Goal: Task Accomplishment & Management: Use online tool/utility

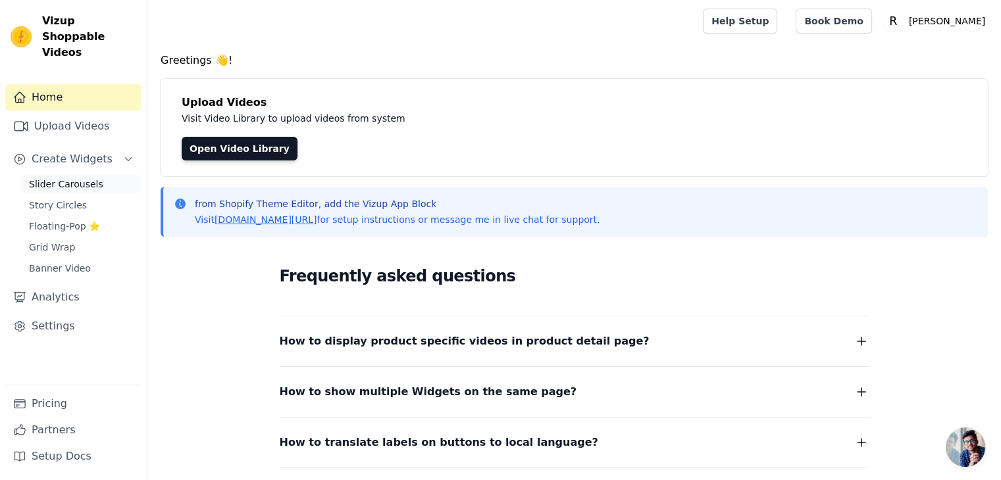
click at [65, 178] on span "Slider Carousels" at bounding box center [66, 184] width 74 height 13
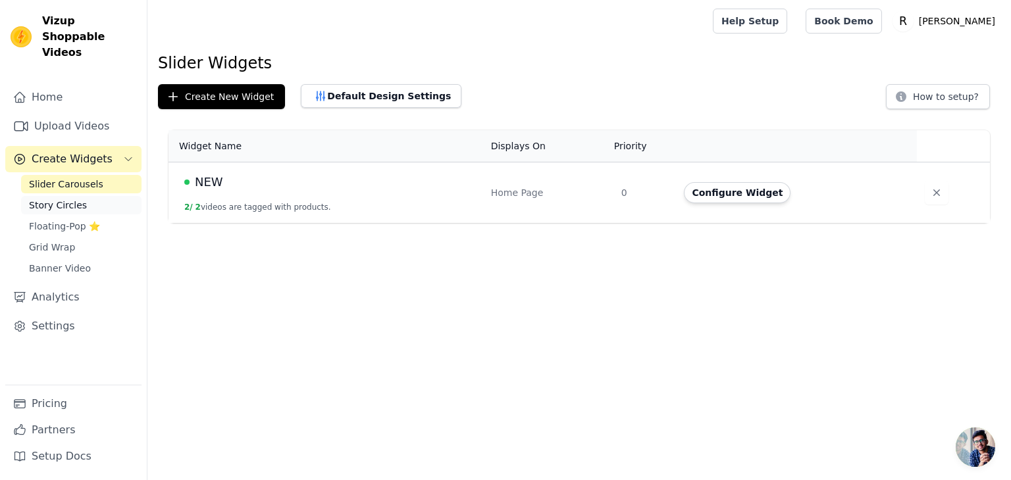
click at [92, 196] on link "Story Circles" at bounding box center [81, 205] width 120 height 18
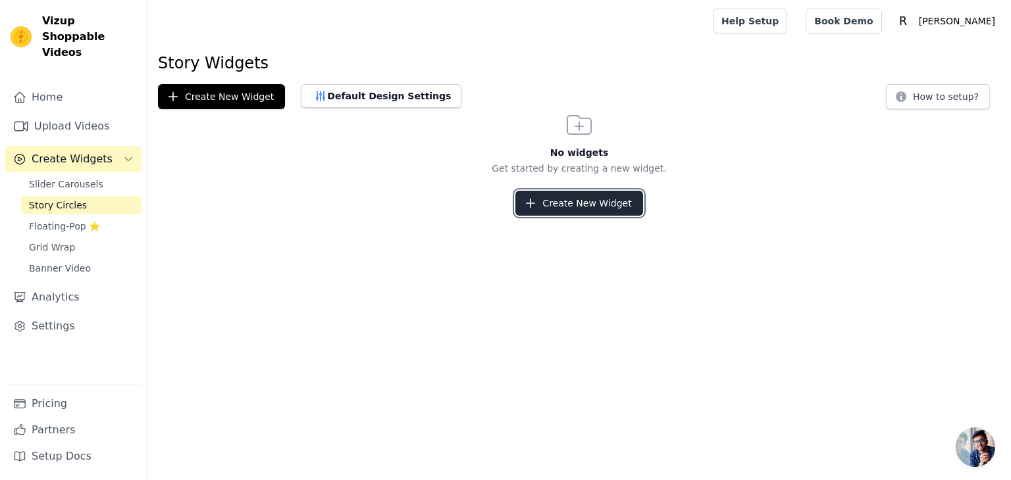
click at [613, 201] on button "Create New Widget" at bounding box center [578, 203] width 127 height 25
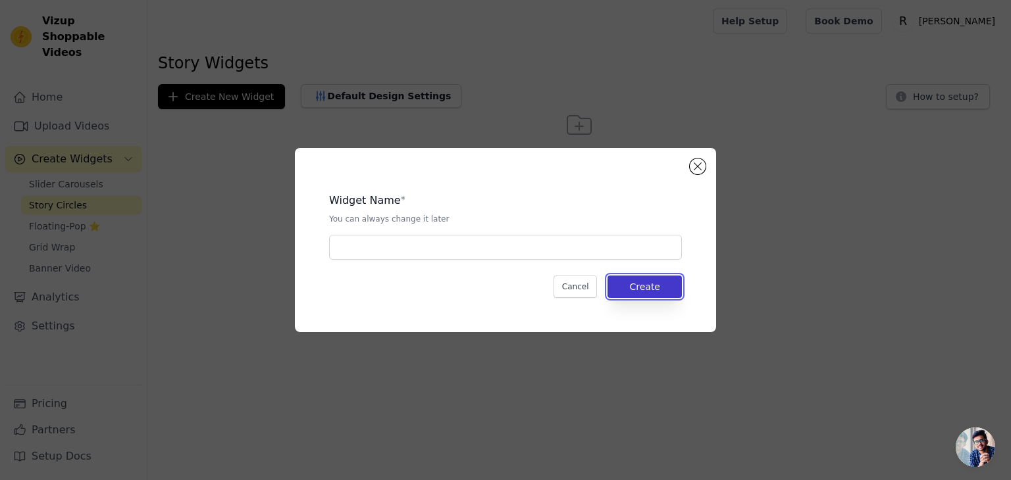
click at [652, 287] on button "Create" at bounding box center [644, 287] width 74 height 22
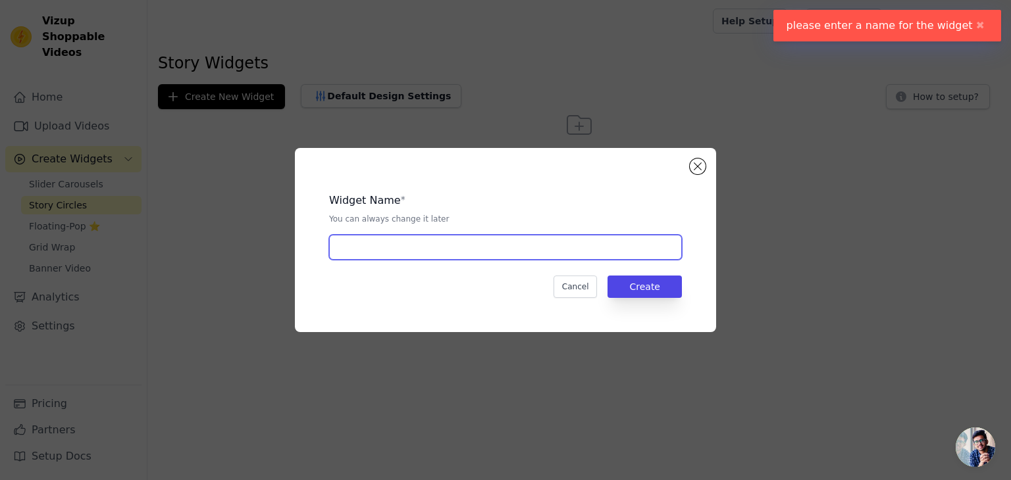
click at [588, 251] on input "text" at bounding box center [505, 247] width 353 height 25
type input "kk"
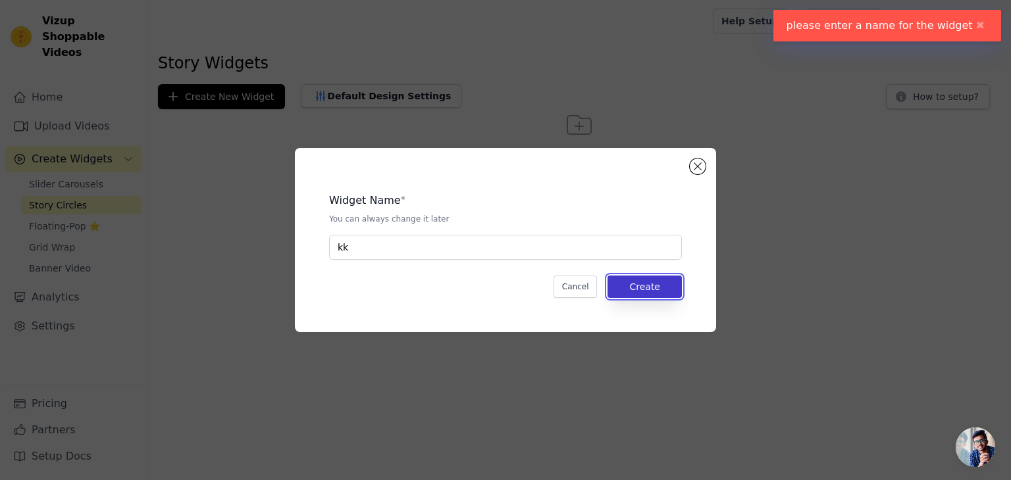
click at [655, 278] on button "Create" at bounding box center [644, 287] width 74 height 22
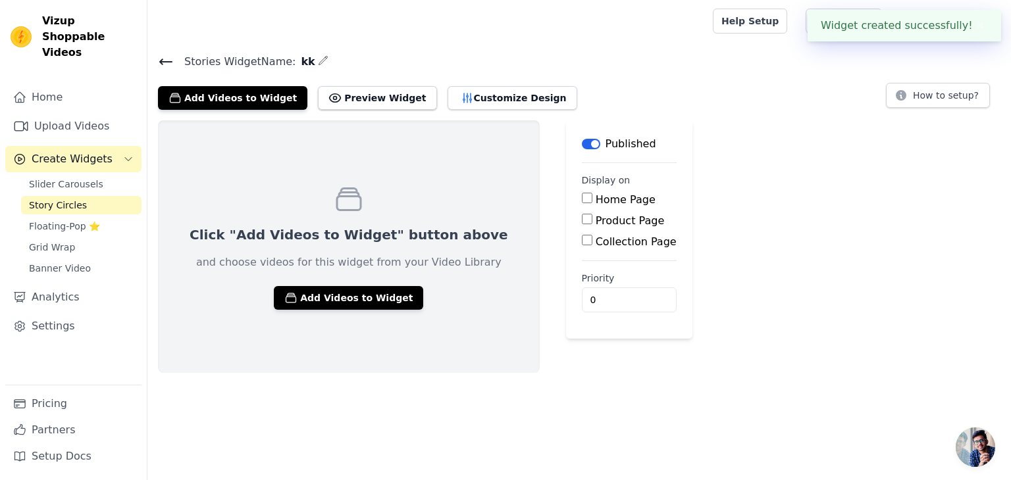
click at [596, 203] on label "Home Page" at bounding box center [626, 199] width 60 height 13
click at [582, 203] on input "Home Page" at bounding box center [587, 198] width 11 height 11
checkbox input "true"
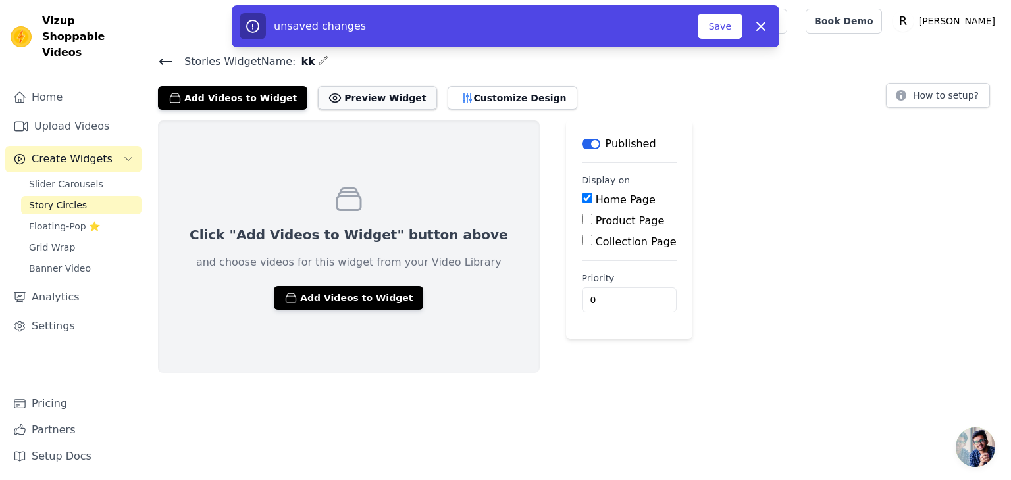
click at [365, 94] on button "Preview Widget" at bounding box center [377, 98] width 118 height 24
click at [347, 291] on button "Add Videos to Widget" at bounding box center [348, 298] width 149 height 24
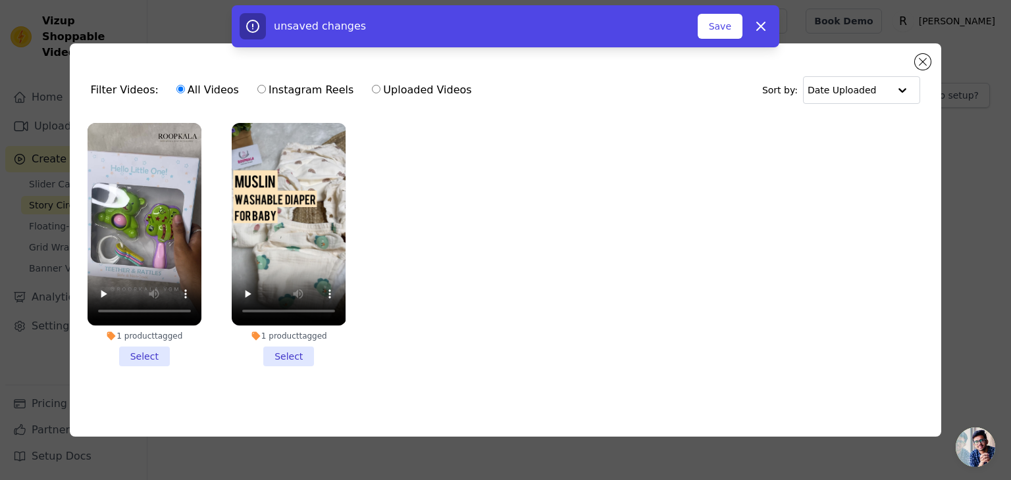
click at [147, 353] on li "1 product tagged Select" at bounding box center [145, 244] width 114 height 243
click at [0, 0] on input "1 product tagged Select" at bounding box center [0, 0] width 0 height 0
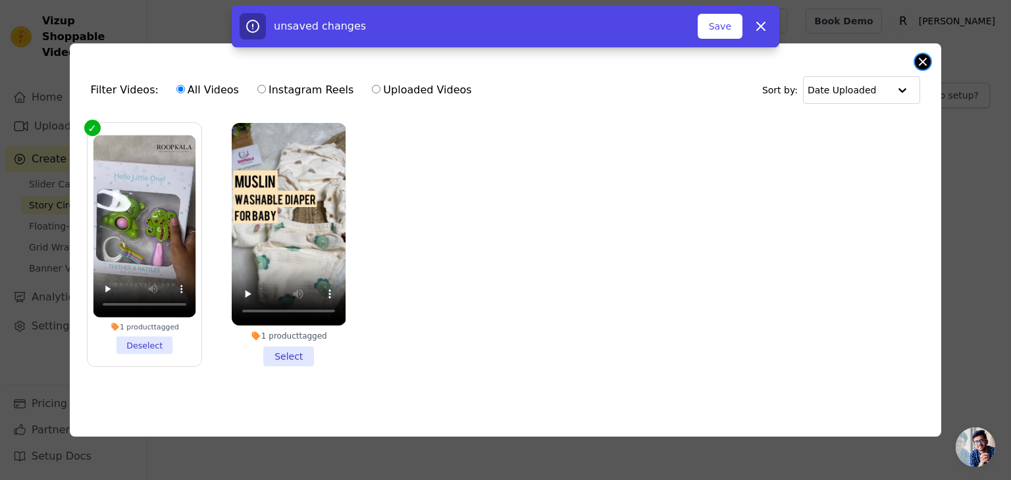
click at [919, 54] on button "Close modal" at bounding box center [923, 62] width 16 height 16
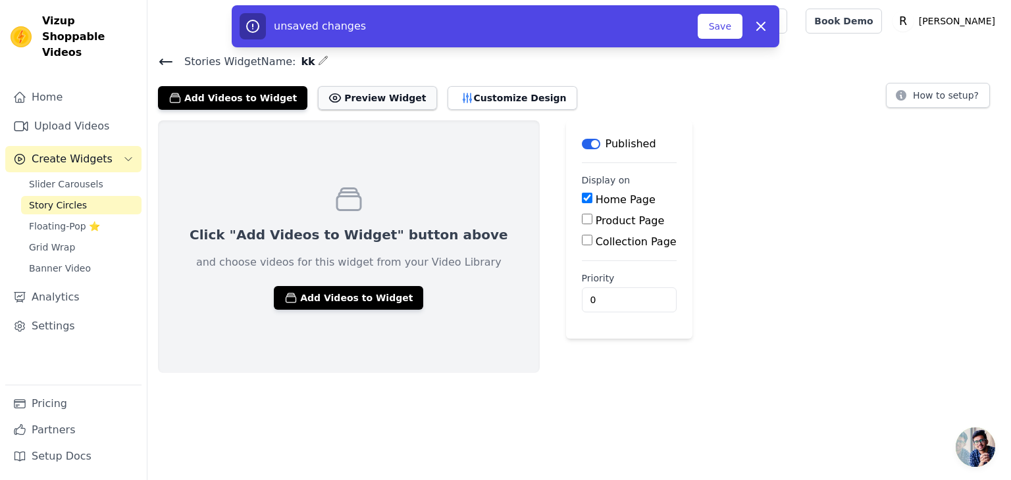
click at [369, 93] on button "Preview Widget" at bounding box center [377, 98] width 118 height 24
click at [330, 288] on div "Click "Add Videos to Widget" button above and choose videos for this widget fro…" at bounding box center [349, 246] width 382 height 253
click at [324, 288] on button "Add Videos to Widget" at bounding box center [348, 298] width 149 height 24
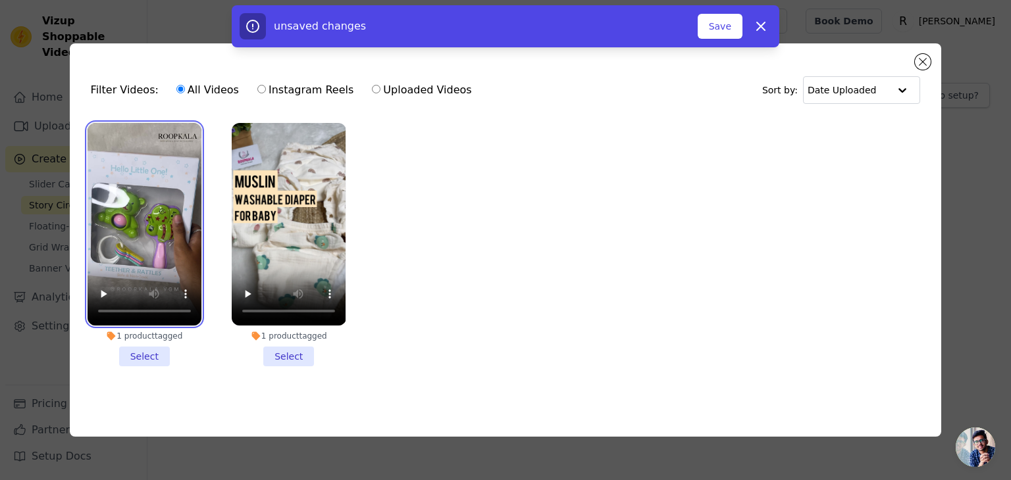
click at [166, 255] on video at bounding box center [145, 224] width 114 height 203
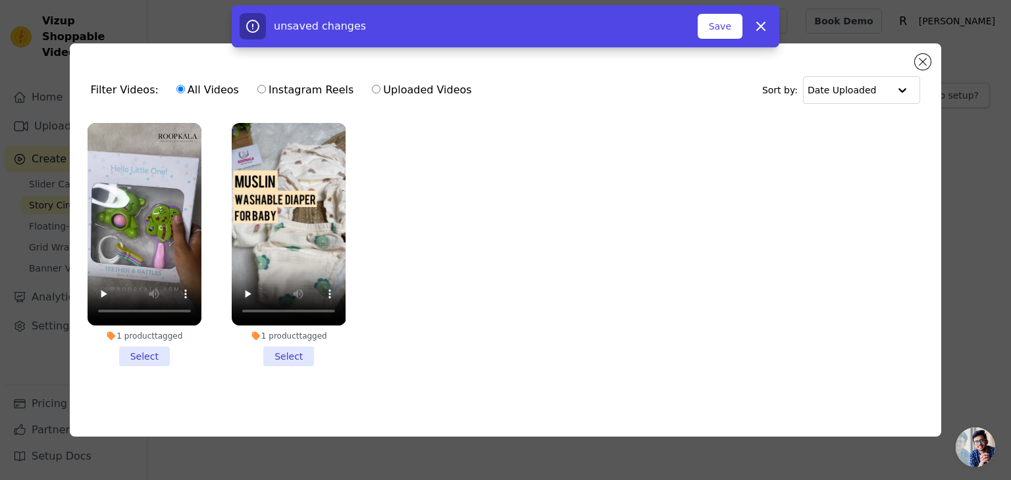
click at [166, 358] on li "1 product tagged Select" at bounding box center [145, 244] width 114 height 243
click at [0, 0] on input "1 product tagged Select" at bounding box center [0, 0] width 0 height 0
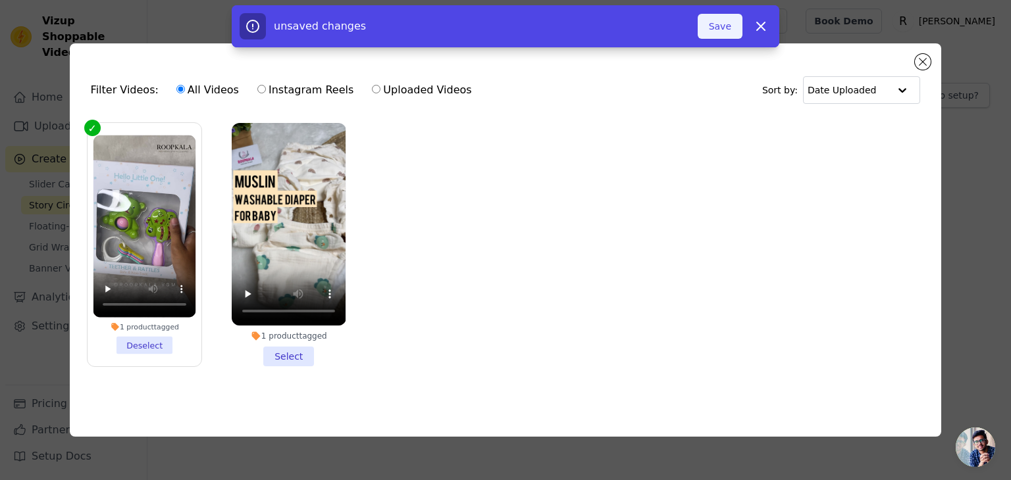
click at [726, 36] on button "Save" at bounding box center [720, 26] width 45 height 25
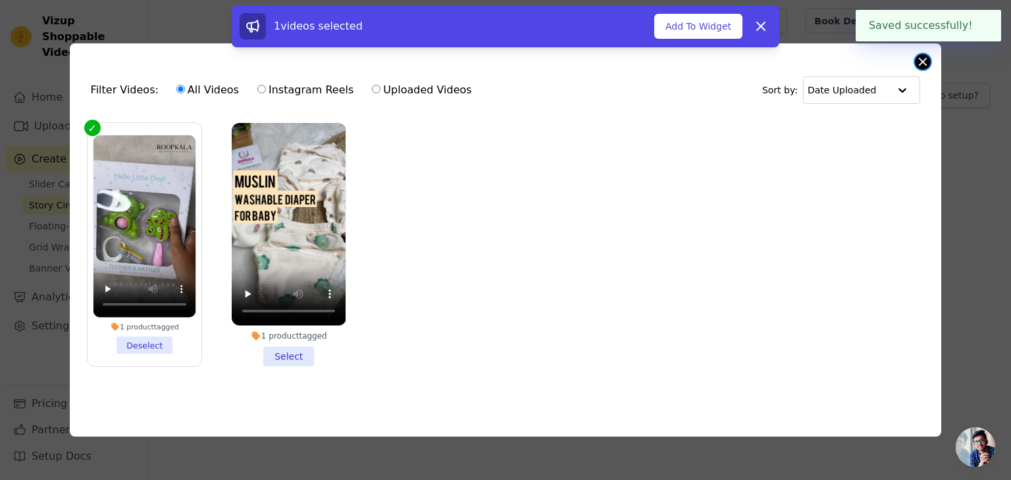
click at [924, 63] on button "Close modal" at bounding box center [923, 62] width 16 height 16
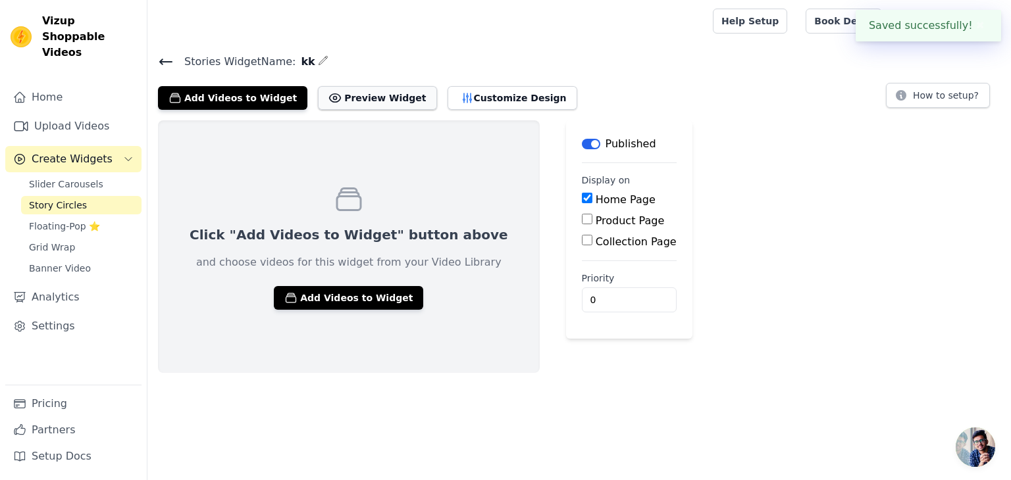
click at [375, 95] on button "Preview Widget" at bounding box center [377, 98] width 118 height 24
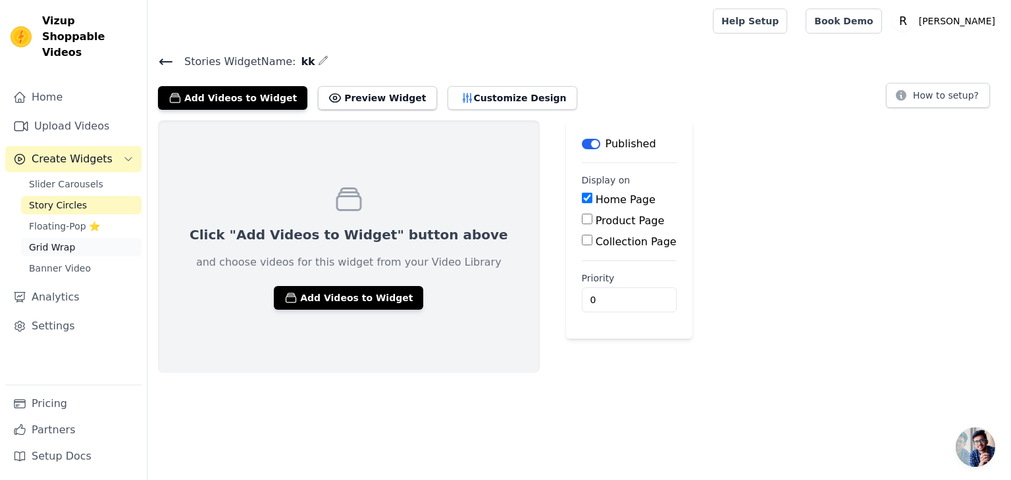
click at [47, 241] on span "Grid Wrap" at bounding box center [52, 247] width 46 height 13
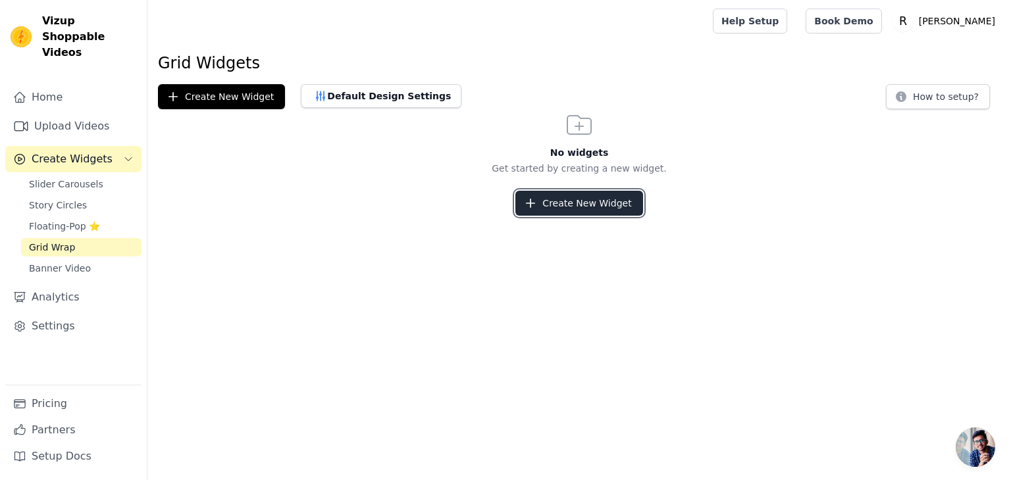
click at [602, 205] on button "Create New Widget" at bounding box center [578, 203] width 127 height 25
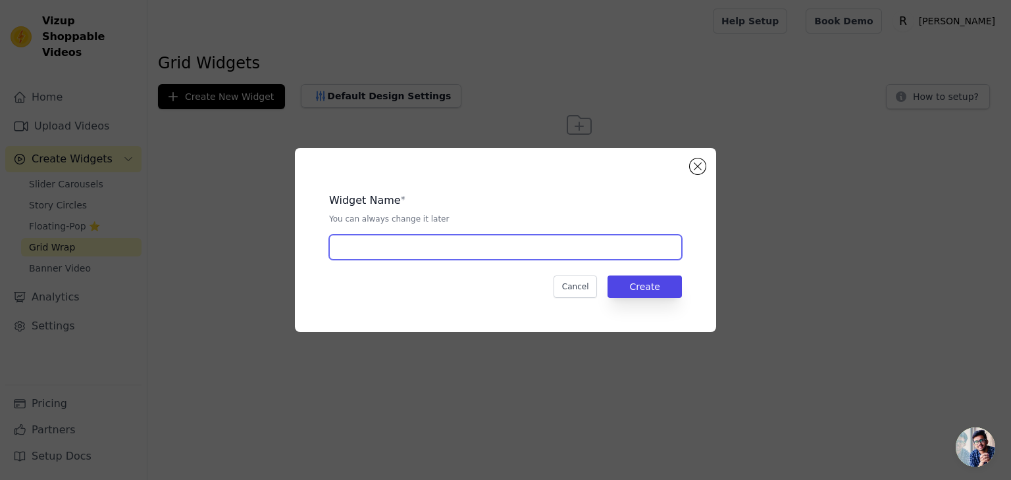
click at [549, 248] on input "text" at bounding box center [505, 247] width 353 height 25
type input "NEW"
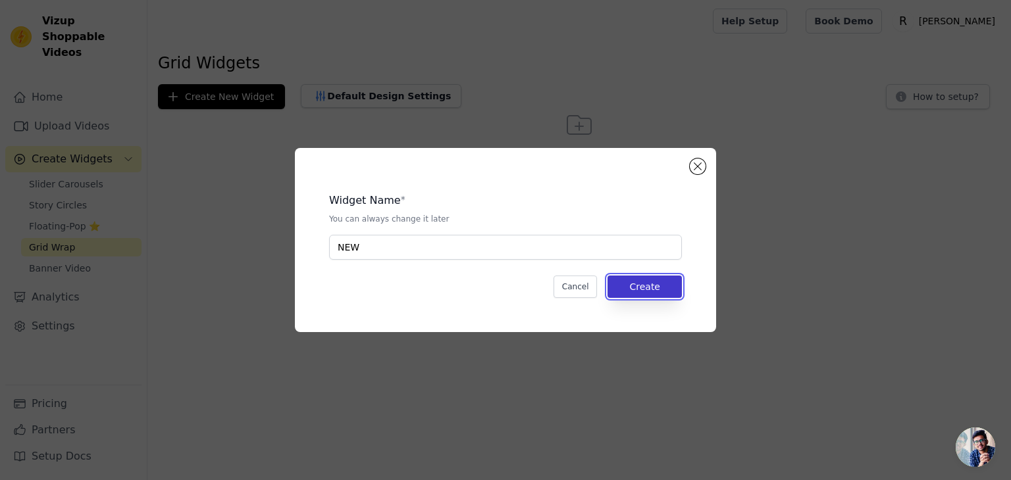
click at [629, 283] on button "Create" at bounding box center [644, 287] width 74 height 22
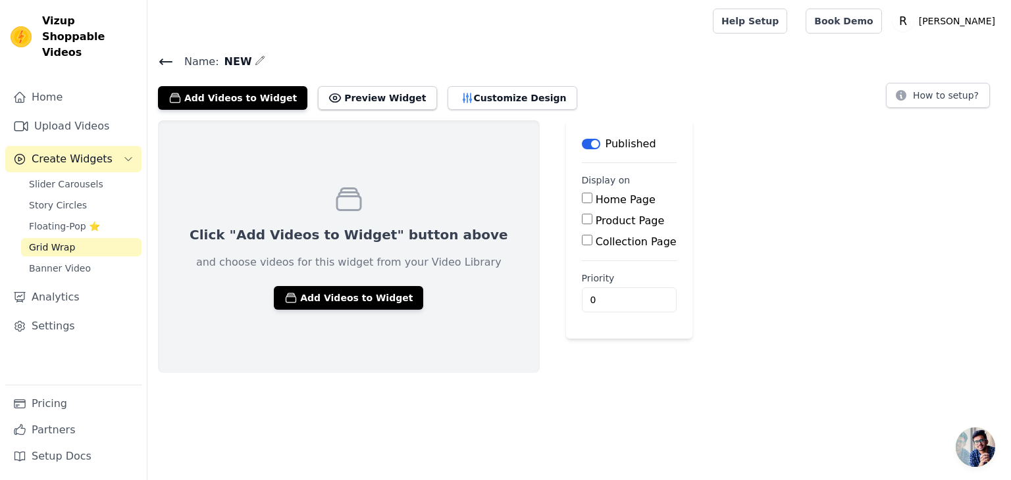
click at [582, 198] on input "Home Page" at bounding box center [587, 198] width 11 height 11
checkbox input "true"
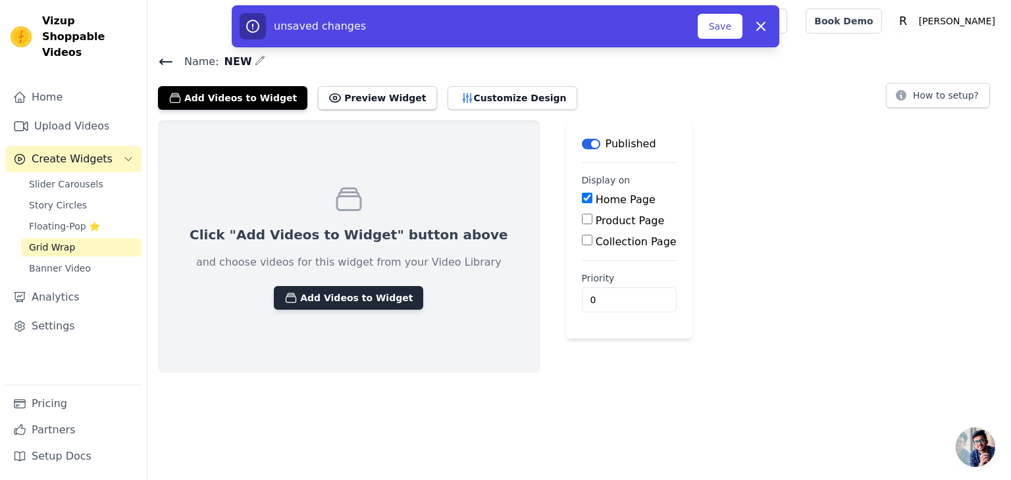
click at [377, 299] on button "Add Videos to Widget" at bounding box center [348, 298] width 149 height 24
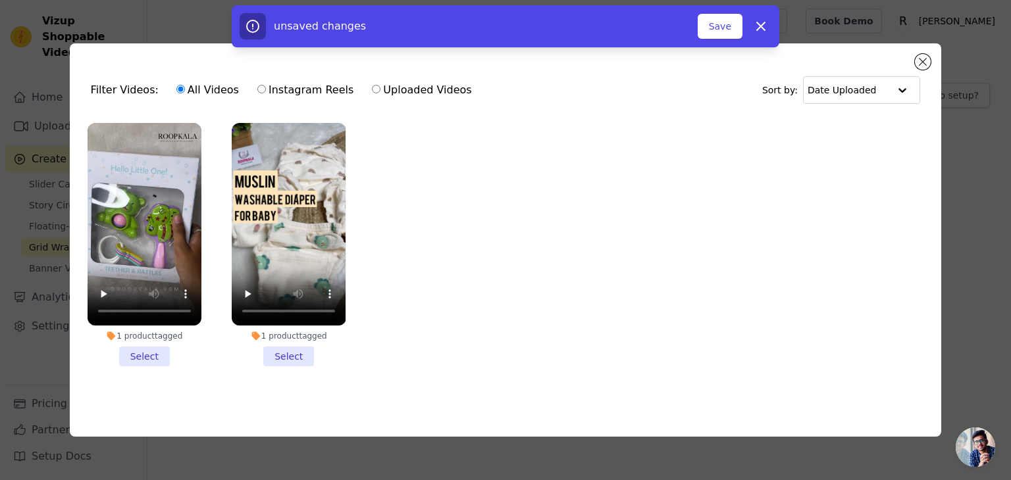
click at [270, 355] on li "1 product tagged Select" at bounding box center [289, 244] width 114 height 243
click at [0, 0] on input "1 product tagged Select" at bounding box center [0, 0] width 0 height 0
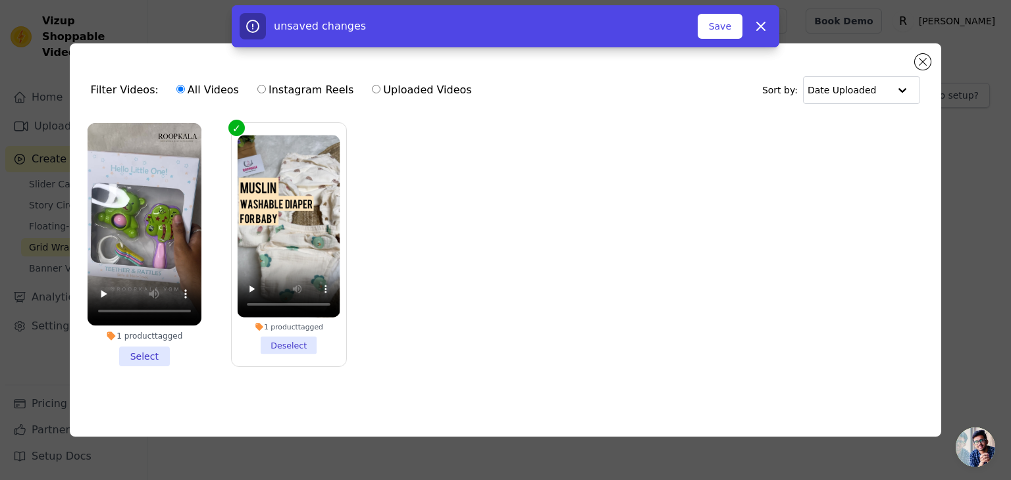
click at [116, 356] on li "1 product tagged Select" at bounding box center [145, 244] width 114 height 243
click at [0, 0] on input "1 product tagged Select" at bounding box center [0, 0] width 0 height 0
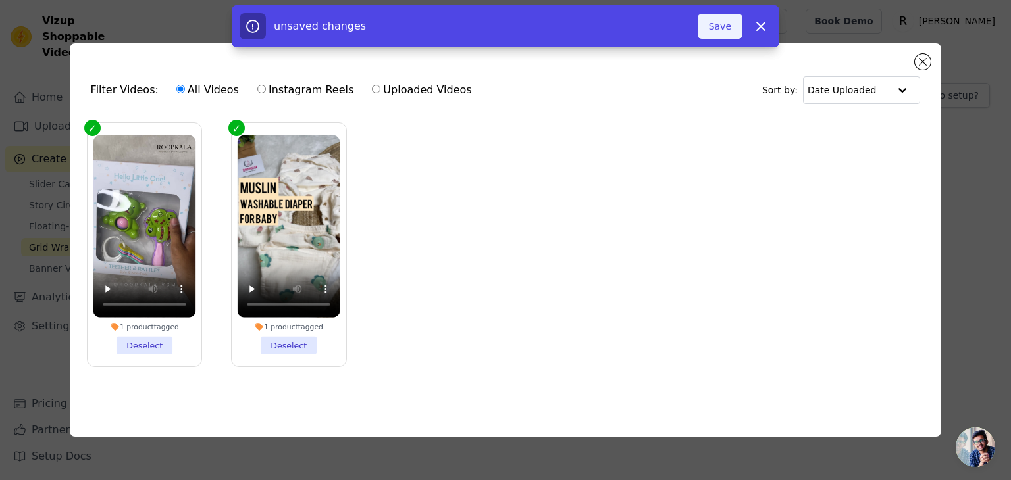
click at [700, 24] on button "Save" at bounding box center [720, 26] width 45 height 25
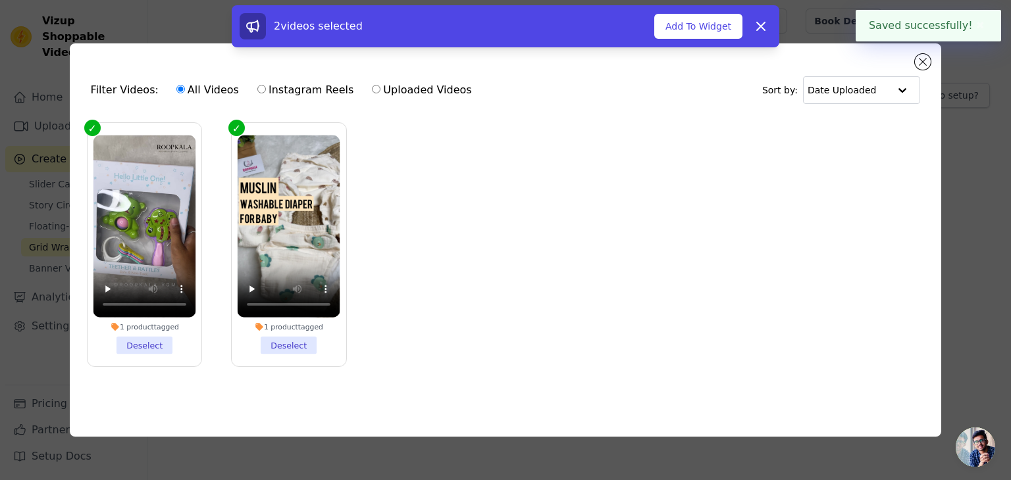
click at [714, 22] on button "Add To Widget" at bounding box center [698, 26] width 88 height 25
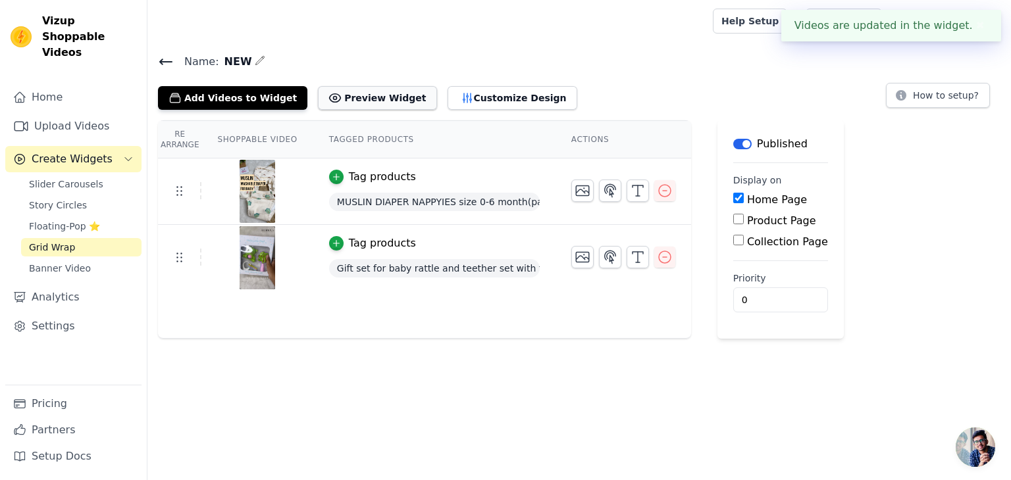
click at [372, 101] on button "Preview Widget" at bounding box center [377, 98] width 118 height 24
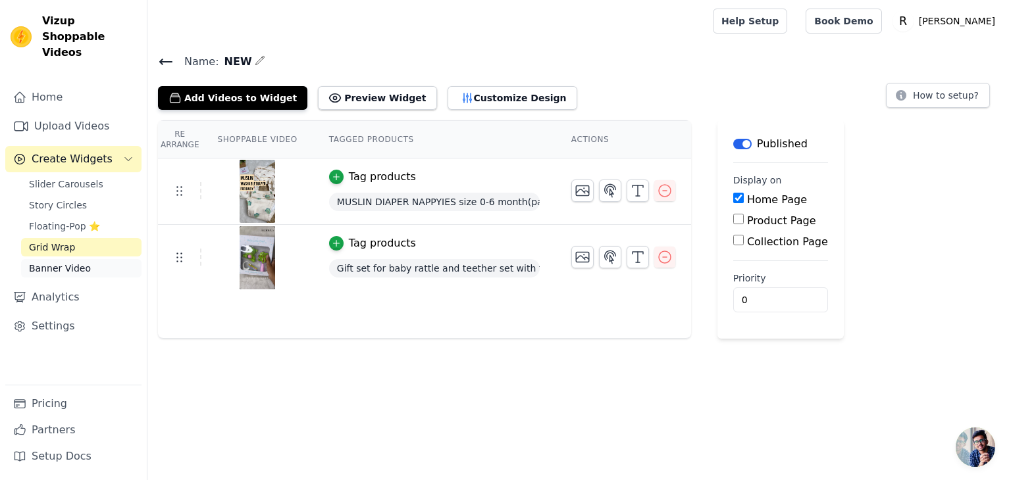
click at [42, 262] on span "Banner Video" at bounding box center [60, 268] width 62 height 13
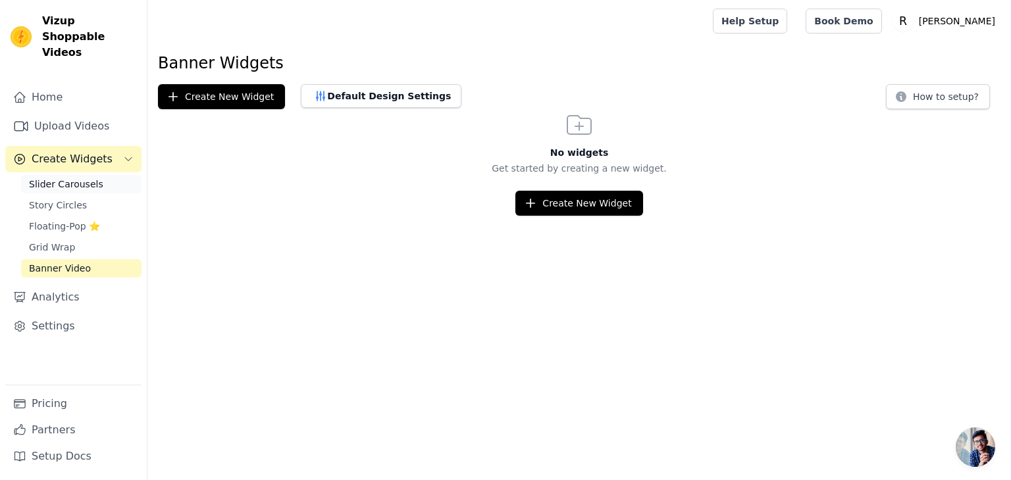
click at [55, 178] on span "Slider Carousels" at bounding box center [66, 184] width 74 height 13
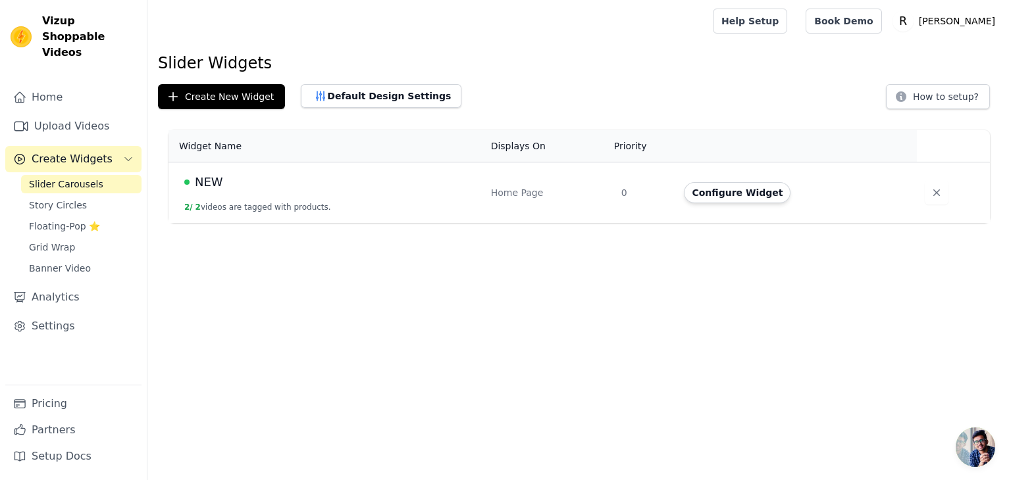
click at [304, 211] on button "2 / 2 videos are tagged with products." at bounding box center [257, 207] width 147 height 11
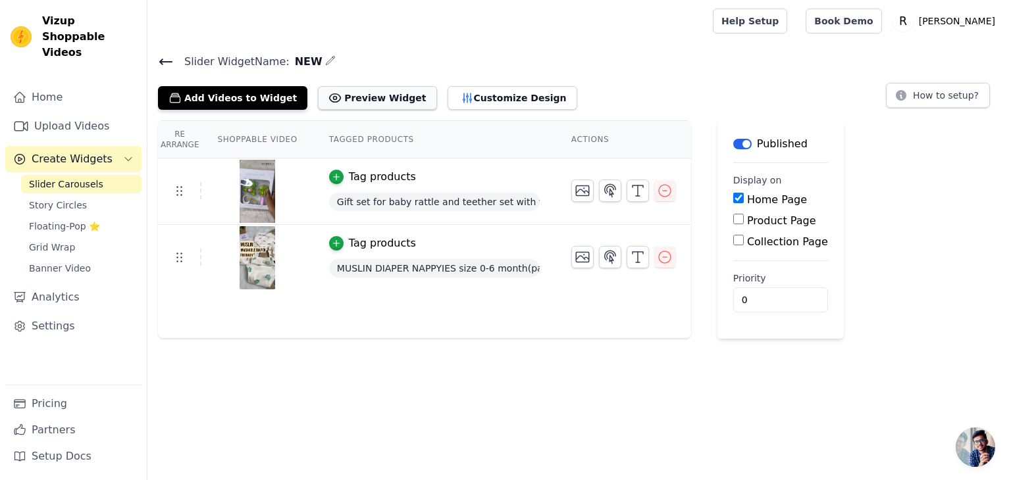
click at [358, 89] on button "Preview Widget" at bounding box center [377, 98] width 118 height 24
click at [77, 238] on link "Grid Wrap" at bounding box center [81, 247] width 120 height 18
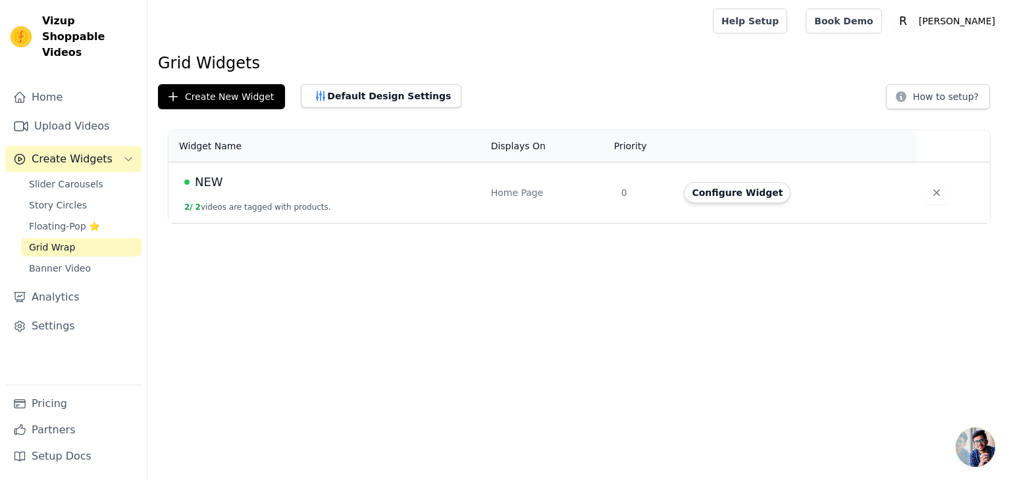
click at [252, 187] on div "NEW" at bounding box center [329, 182] width 291 height 18
click at [197, 185] on span "NEW" at bounding box center [209, 182] width 28 height 18
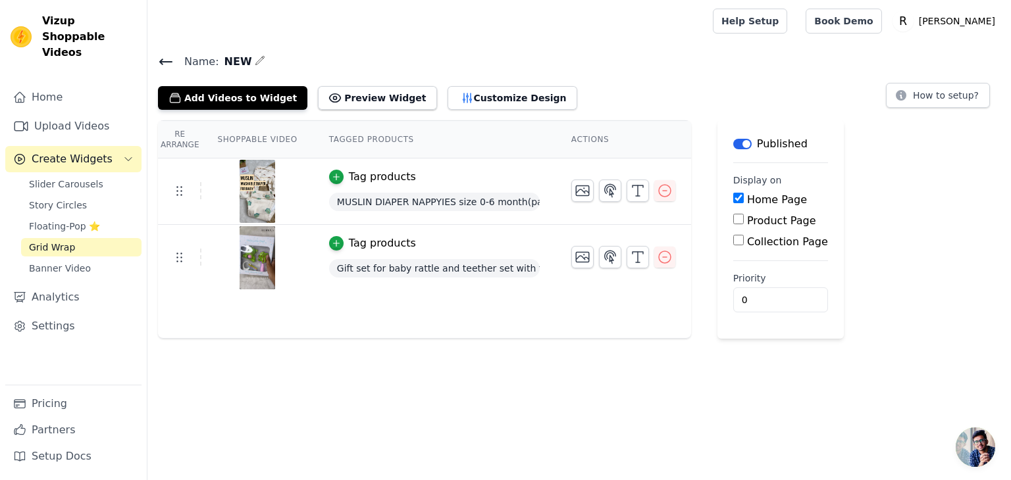
click at [63, 241] on span "Grid Wrap" at bounding box center [52, 247] width 46 height 13
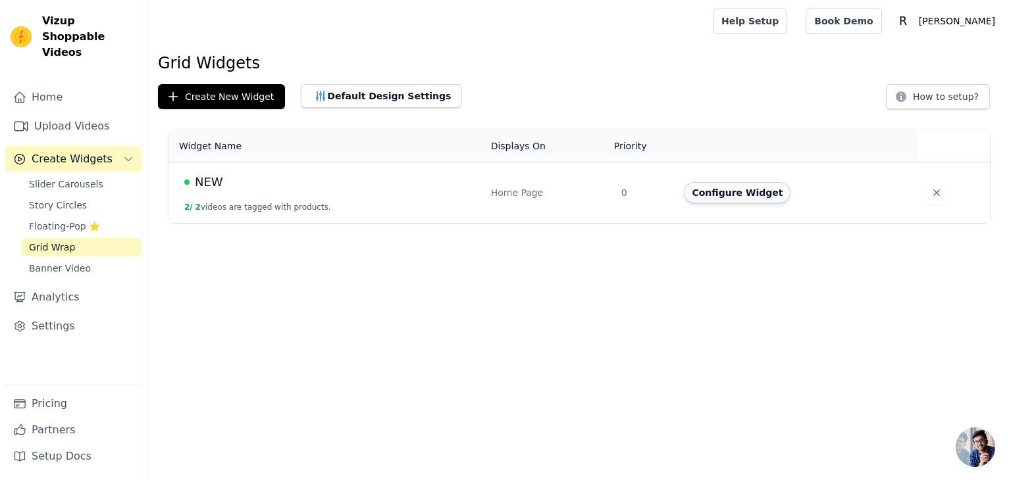
click at [724, 195] on button "Configure Widget" at bounding box center [737, 192] width 107 height 21
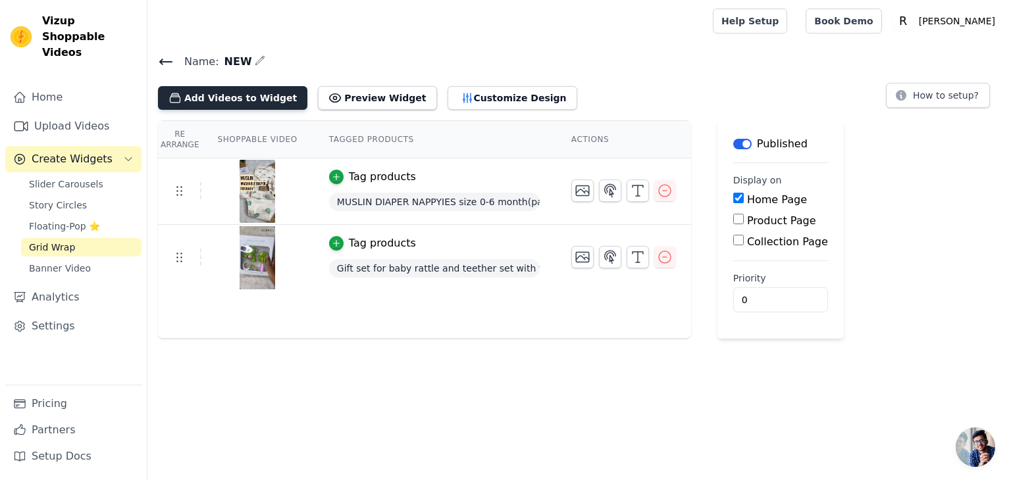
click at [211, 90] on button "Add Videos to Widget" at bounding box center [232, 98] width 149 height 24
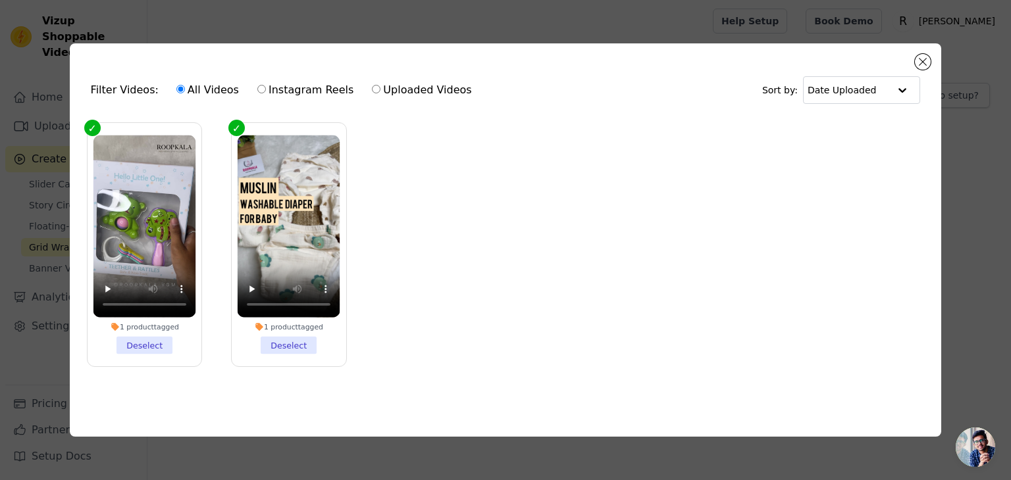
click at [247, 24] on div "Filter Videos: All Videos Instagram Reels Uploaded Videos Sort by: Date Uploade…" at bounding box center [505, 240] width 969 height 436
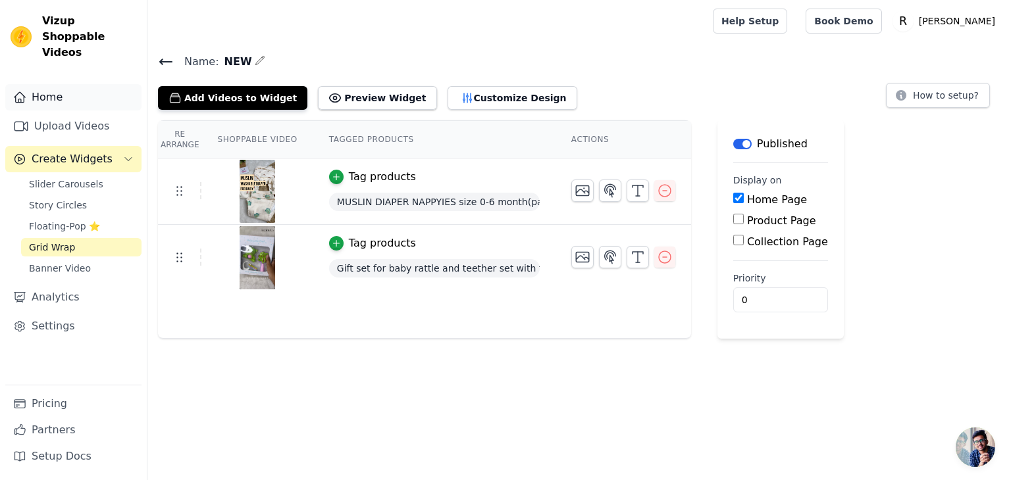
click at [81, 84] on link "Home" at bounding box center [73, 97] width 136 height 26
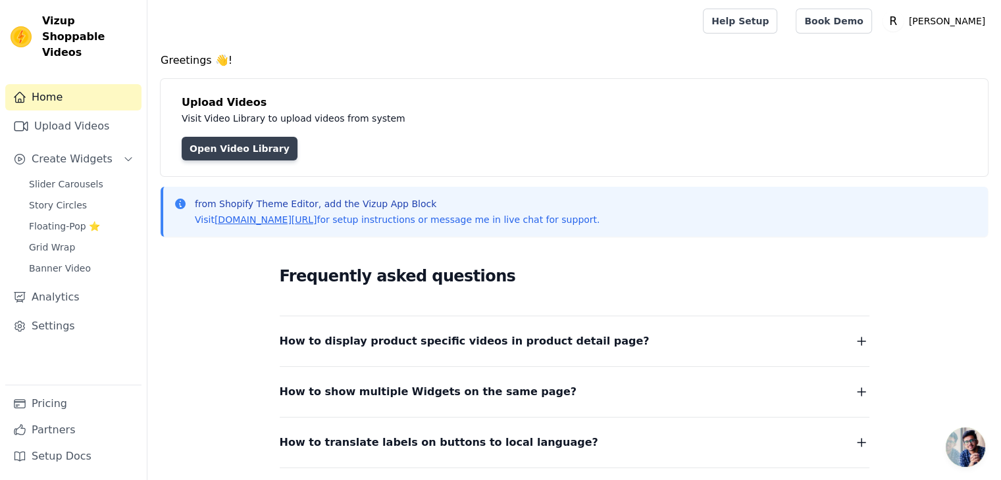
click at [215, 143] on link "Open Video Library" at bounding box center [240, 149] width 116 height 24
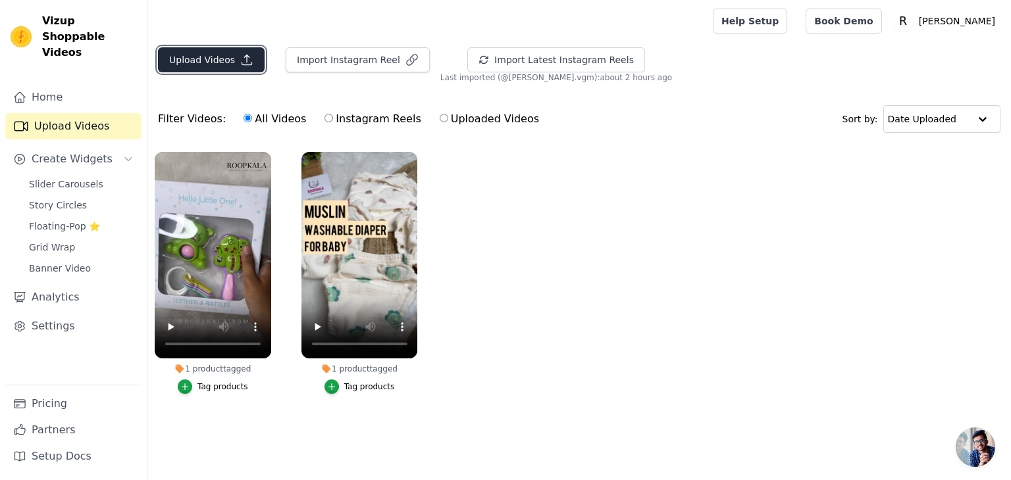
click at [216, 53] on button "Upload Videos" at bounding box center [211, 59] width 107 height 25
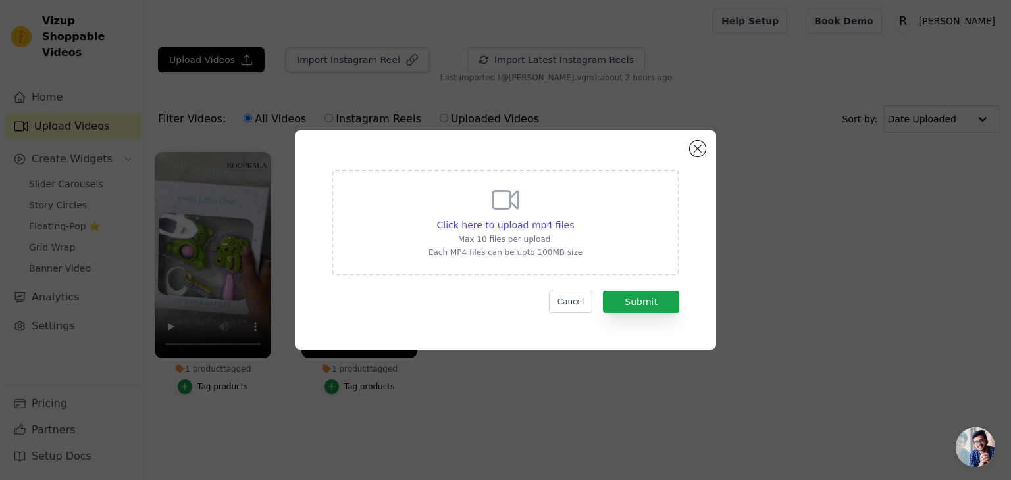
click at [703, 156] on div "Click here to upload mp4 files Max 10 files per upload. Each MP4 files can be u…" at bounding box center [505, 240] width 421 height 220
click at [700, 149] on button "Close modal" at bounding box center [698, 149] width 16 height 16
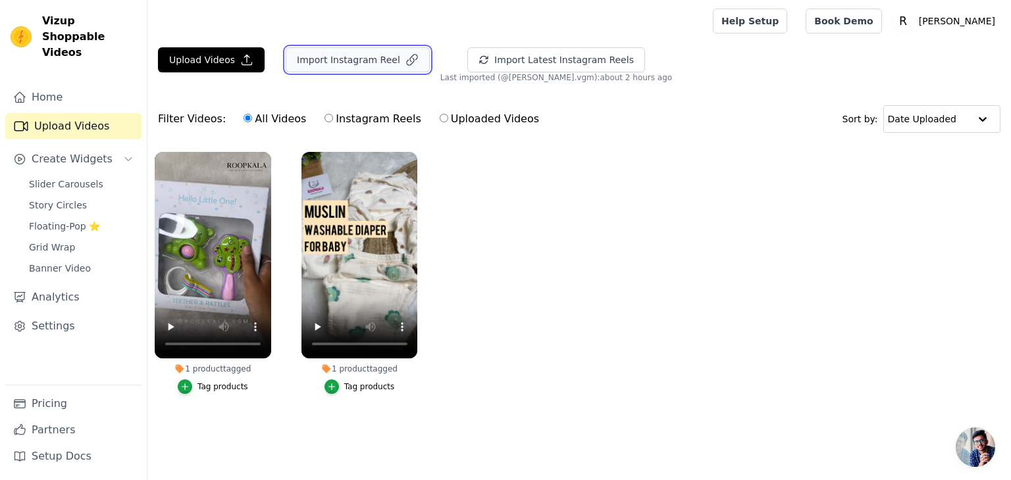
click at [358, 61] on button "Import Instagram Reel" at bounding box center [358, 59] width 144 height 25
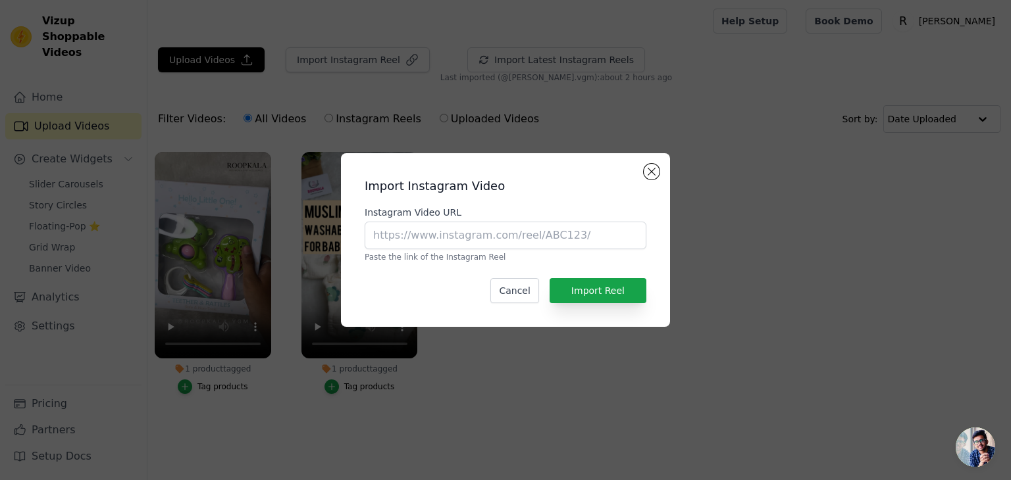
click at [658, 167] on div "Import Instagram Video Instagram Video URL Paste the link of the Instagram Reel…" at bounding box center [505, 240] width 308 height 153
click at [667, 172] on div "Import Instagram Video Instagram Video URL Paste the link of the Instagram Reel…" at bounding box center [505, 240] width 329 height 174
click at [655, 171] on button "Close modal" at bounding box center [652, 172] width 16 height 16
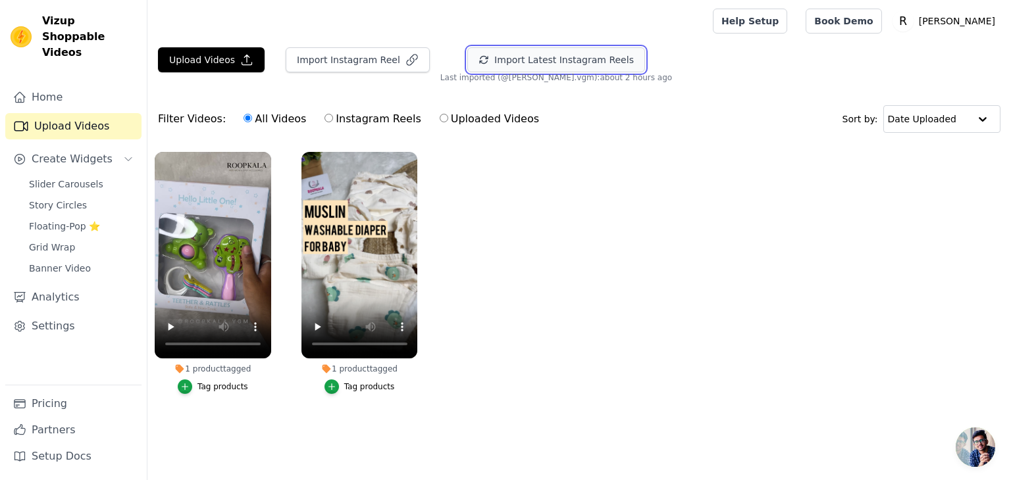
click at [519, 51] on button "Import Latest Instagram Reels" at bounding box center [556, 59] width 178 height 25
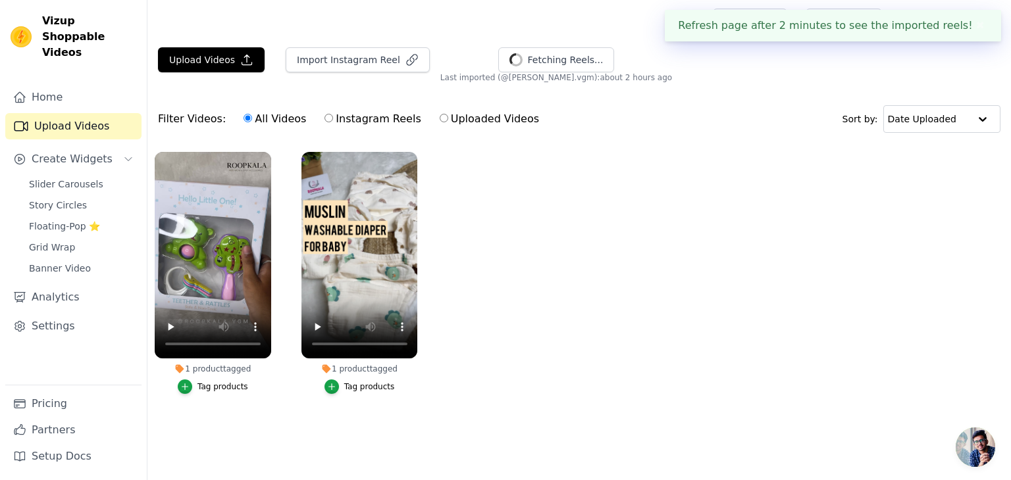
click at [378, 120] on label "Instagram Reels" at bounding box center [372, 119] width 97 height 17
click at [333, 120] on input "Instagram Reels" at bounding box center [328, 118] width 9 height 9
radio input "true"
click at [352, 121] on label "Instagram Reels" at bounding box center [372, 119] width 97 height 17
click at [333, 121] on input "Instagram Reels" at bounding box center [328, 118] width 9 height 9
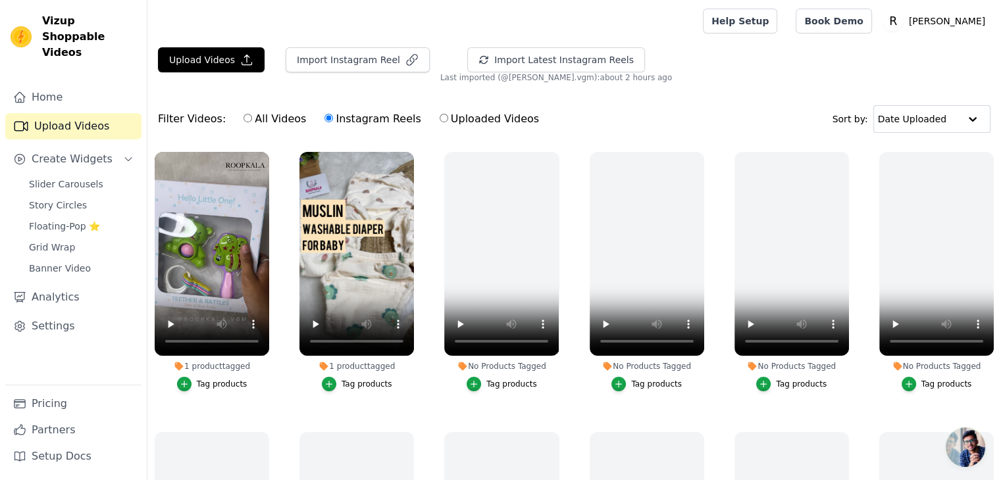
click at [268, 117] on label "All Videos" at bounding box center [275, 119] width 64 height 17
click at [252, 117] on input "All Videos" at bounding box center [247, 118] width 9 height 9
radio input "true"
click at [378, 59] on button "Import Instagram Reel" at bounding box center [358, 59] width 144 height 25
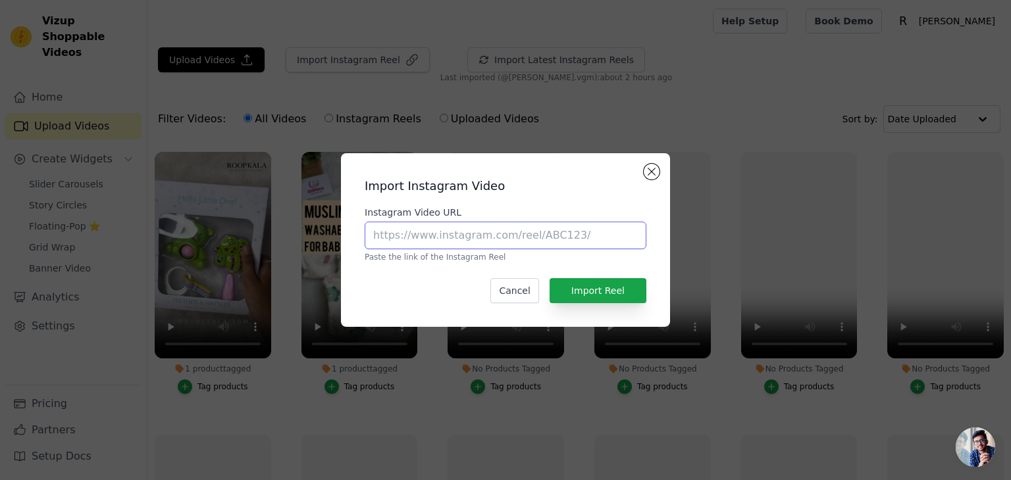
click at [424, 238] on input "Instagram Video URL" at bounding box center [506, 236] width 282 height 28
paste input "https://www.instagram.com/reel/C5z6yf1LZ6D/?igsh=aWt4ZHAyYWhuaDU1"
type input "https://www.instagram.com/reel/C5z6yf1LZ6D/?igsh=aWt4ZHAyYWhuaDU1"
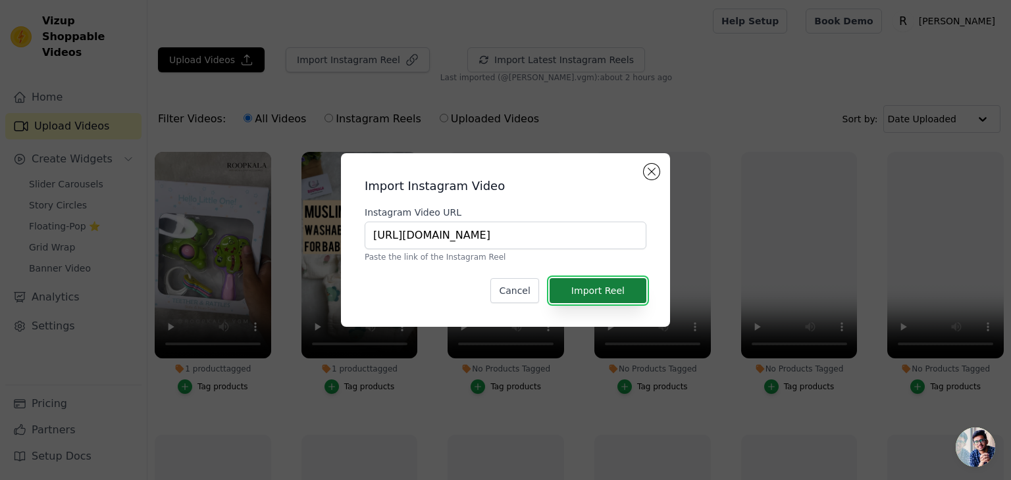
click at [568, 290] on button "Import Reel" at bounding box center [597, 290] width 97 height 25
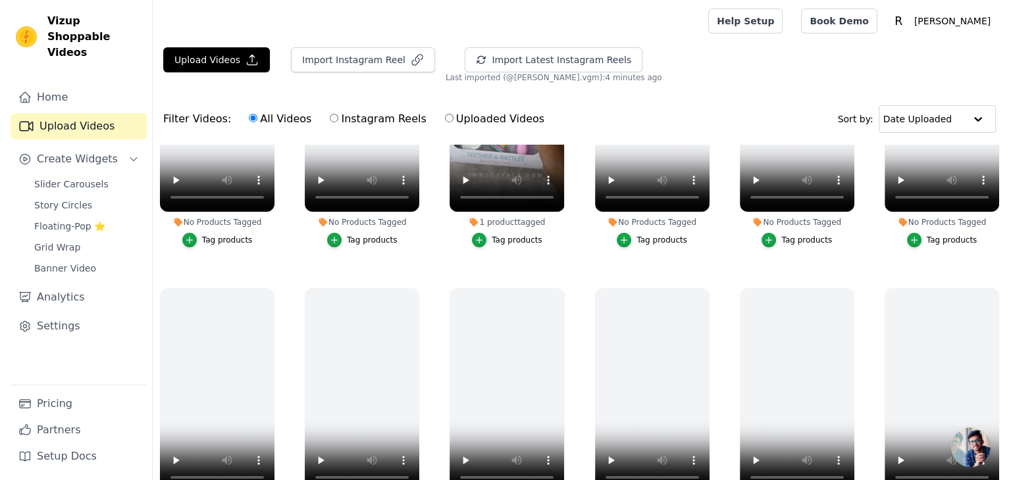
scroll to position [0, 0]
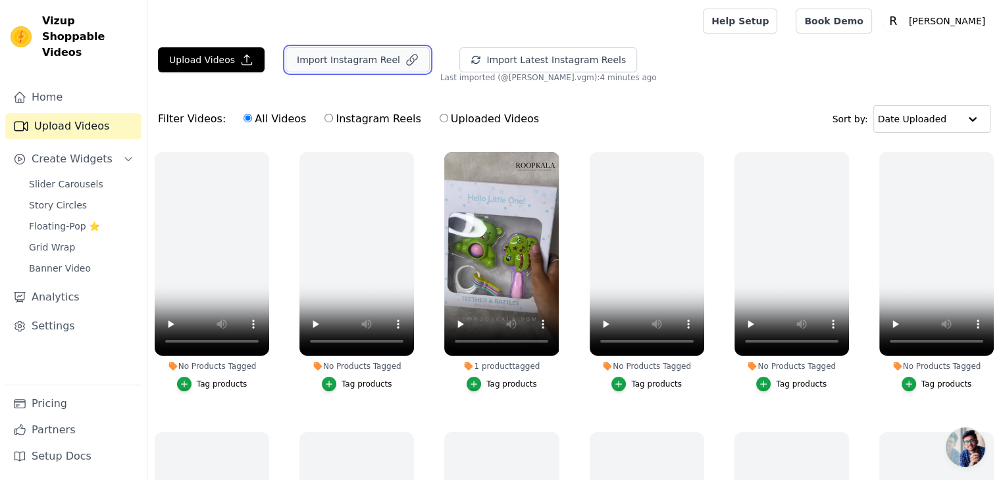
click at [361, 60] on button "Import Instagram Reel" at bounding box center [358, 59] width 144 height 25
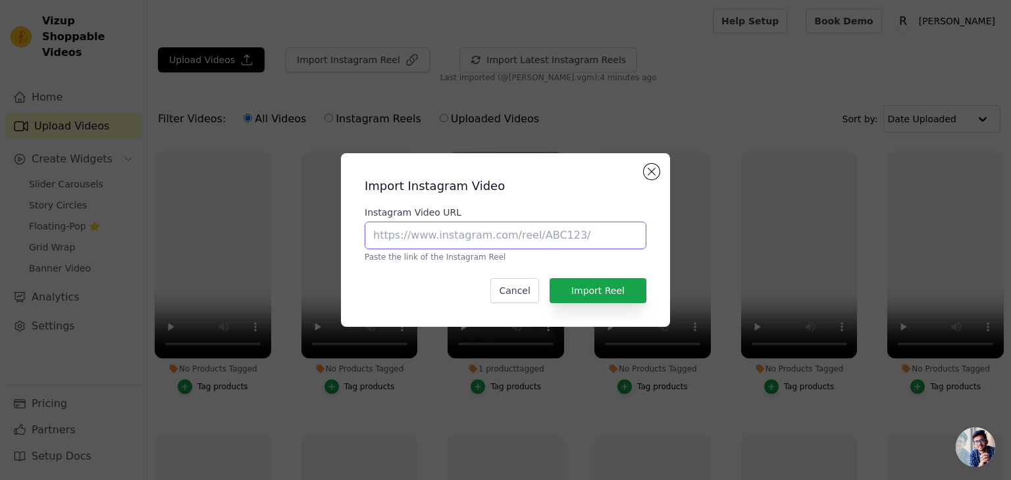
click at [440, 234] on input "Instagram Video URL" at bounding box center [506, 236] width 282 height 28
type input "https://www.instagram.com/reel/C5z6yf1LZ6D/?igsh=aWt4ZHAyYWhuaDU1"
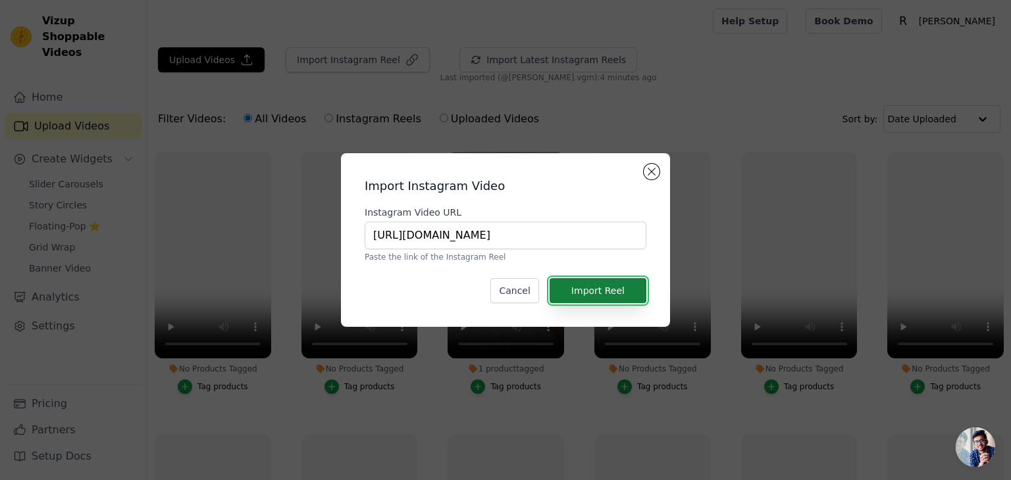
click at [595, 302] on button "Import Reel" at bounding box center [597, 290] width 97 height 25
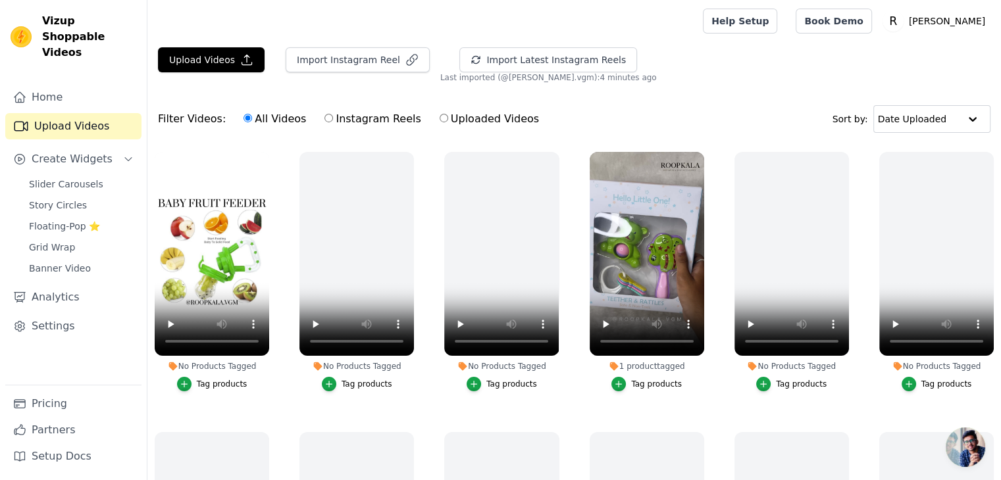
click at [212, 380] on div "Tag products" at bounding box center [222, 384] width 51 height 11
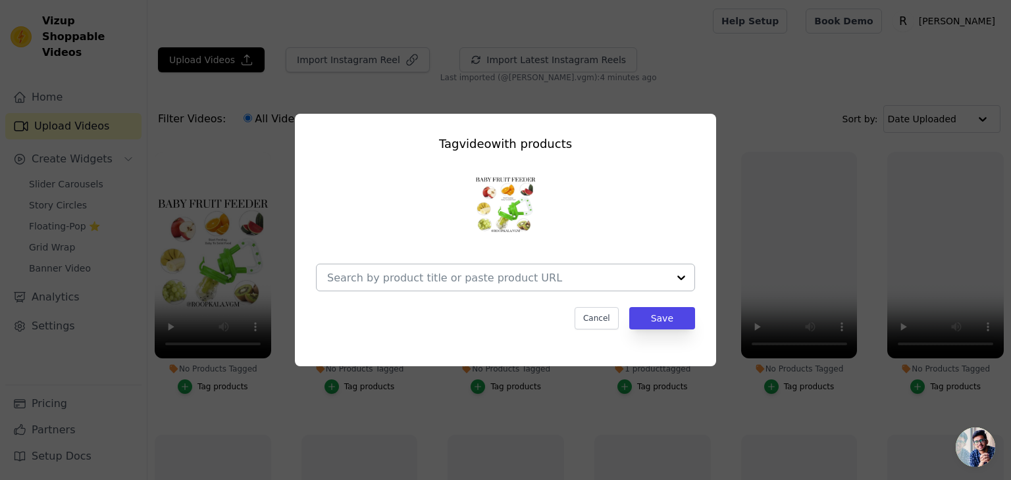
click at [563, 280] on input "No Products Tagged Tag video with products Cancel Save Tag products" at bounding box center [497, 278] width 341 height 13
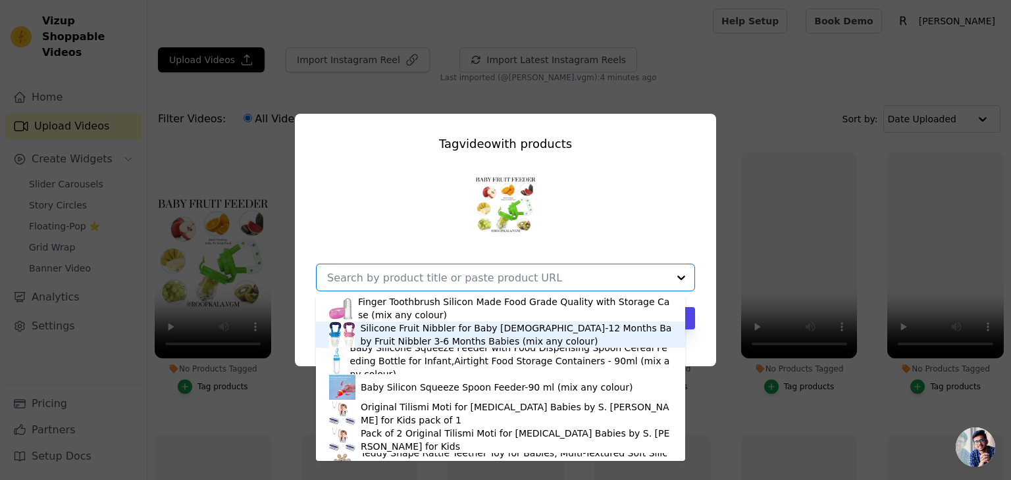
click at [517, 336] on div "Silicone Fruit Nibbler for Baby 6-12 Months Baby Fruit Nibbler 3-6 Months Babie…" at bounding box center [515, 335] width 311 height 26
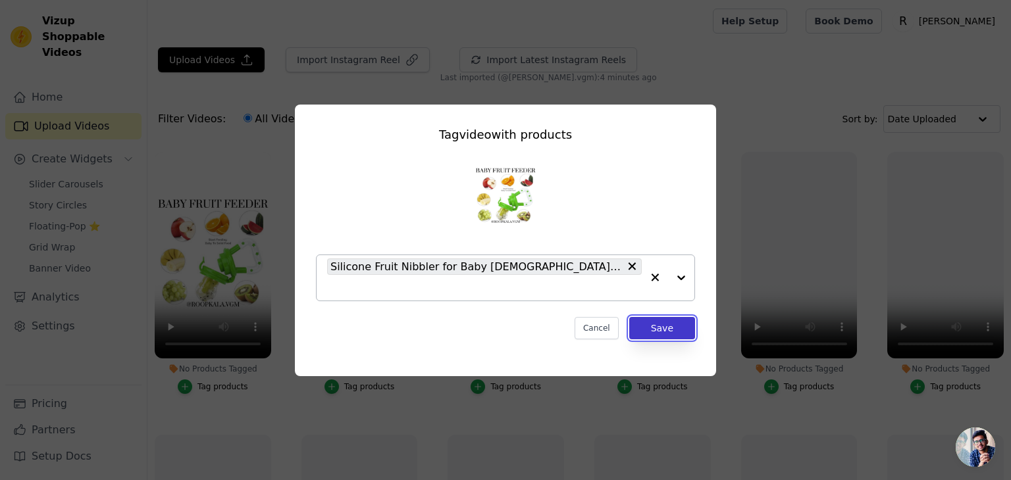
click at [653, 320] on button "Save" at bounding box center [662, 328] width 66 height 22
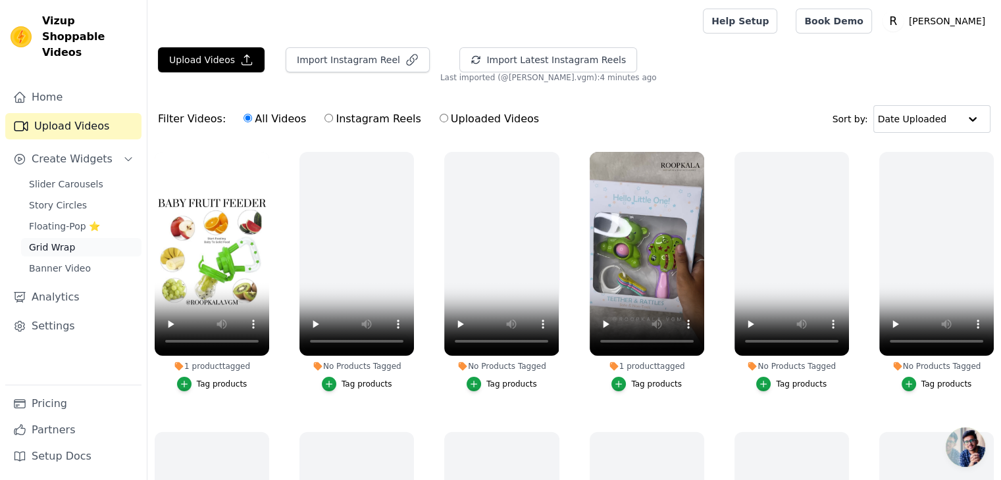
click at [49, 241] on span "Grid Wrap" at bounding box center [52, 247] width 46 height 13
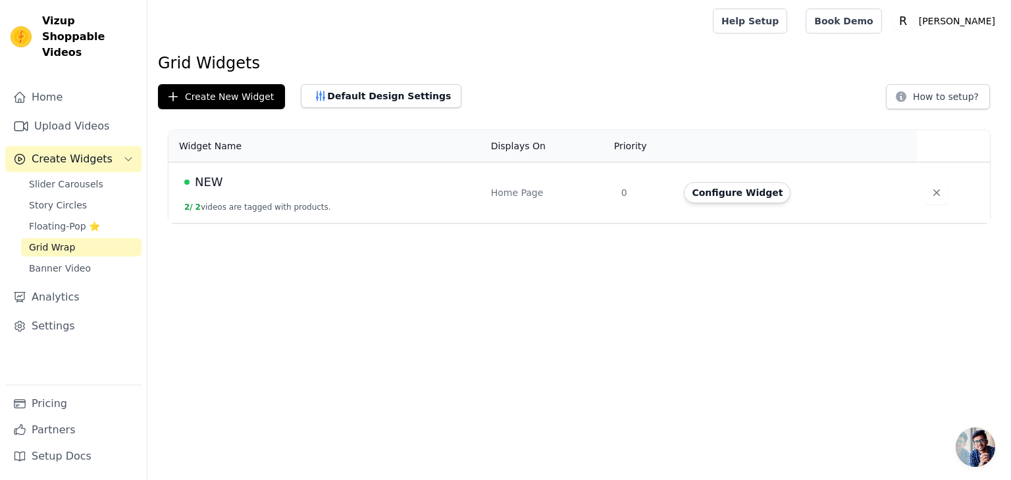
click at [330, 192] on td "NEW 2 / 2 videos are tagged with products." at bounding box center [325, 193] width 315 height 61
click at [727, 194] on button "Configure Widget" at bounding box center [737, 192] width 107 height 21
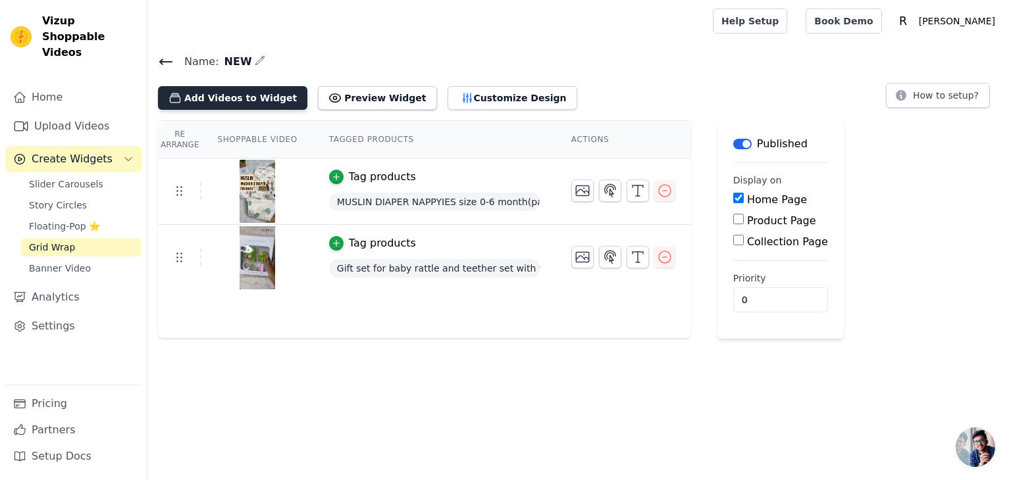
click at [261, 97] on button "Add Videos to Widget" at bounding box center [232, 98] width 149 height 24
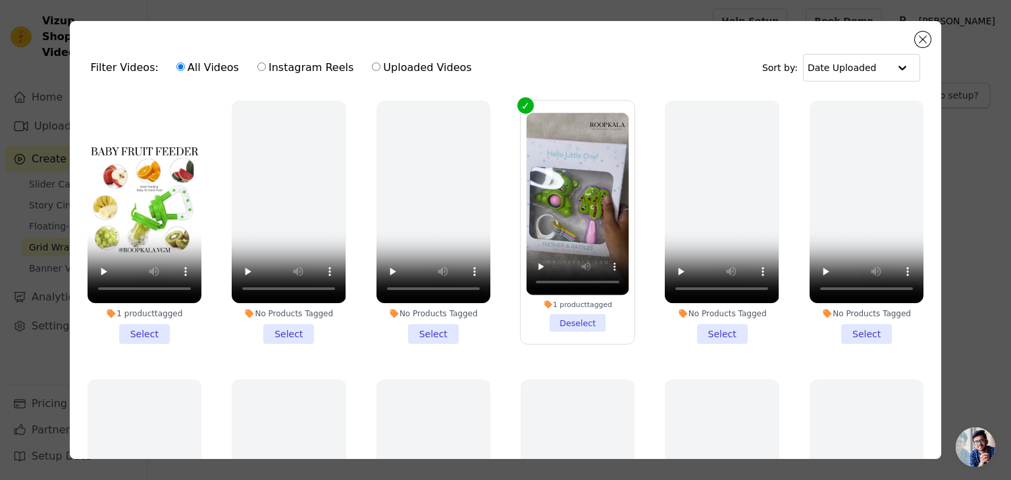
click at [161, 327] on li "1 product tagged Select" at bounding box center [145, 222] width 114 height 243
click at [0, 0] on input "1 product tagged Select" at bounding box center [0, 0] width 0 height 0
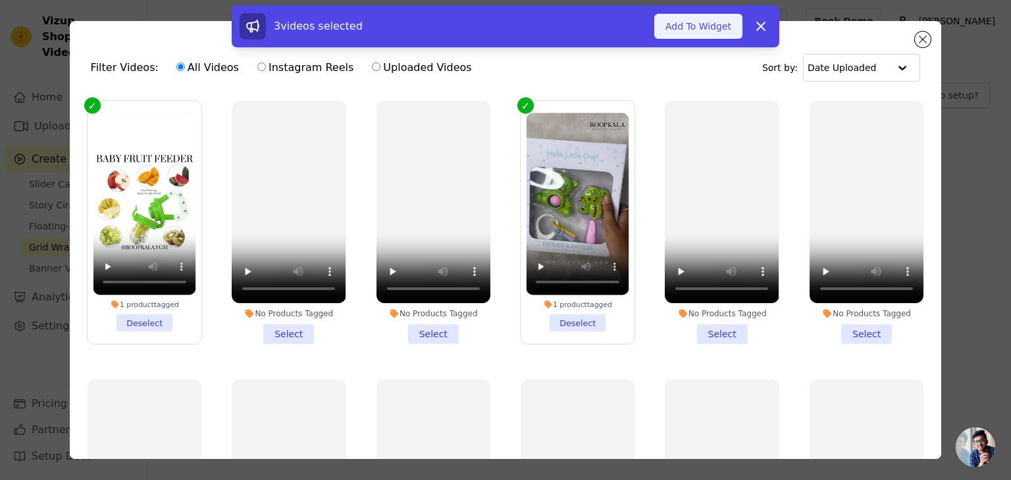
click at [705, 31] on button "Add To Widget" at bounding box center [698, 26] width 88 height 25
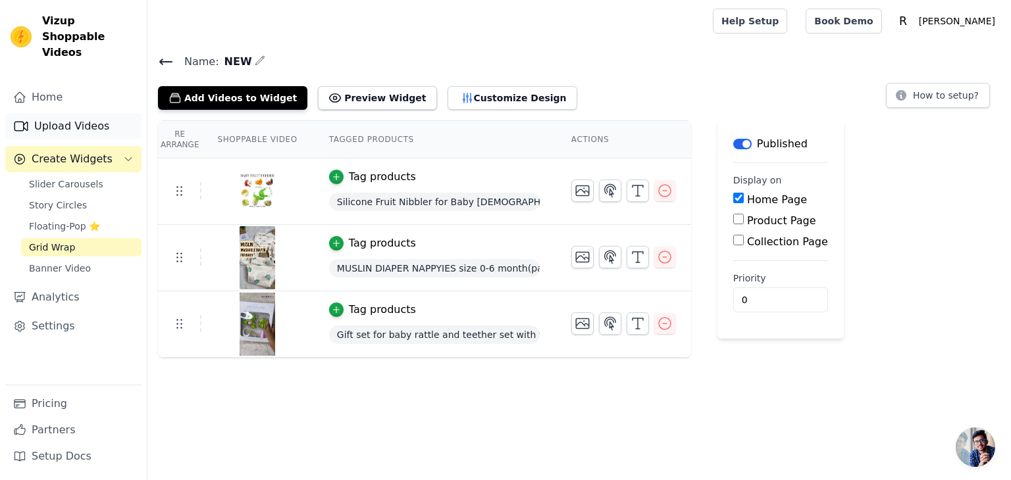
click at [84, 113] on link "Upload Videos" at bounding box center [73, 126] width 136 height 26
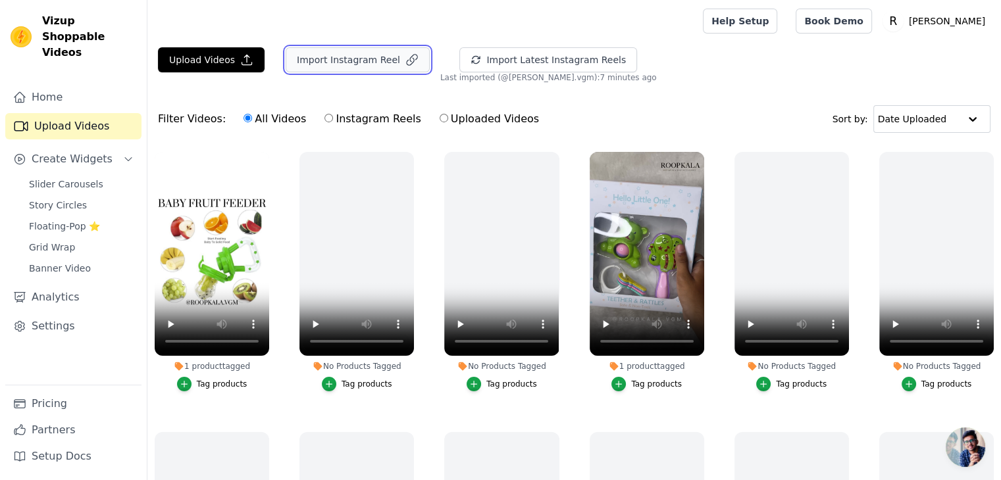
click at [346, 59] on button "Import Instagram Reel" at bounding box center [358, 59] width 144 height 25
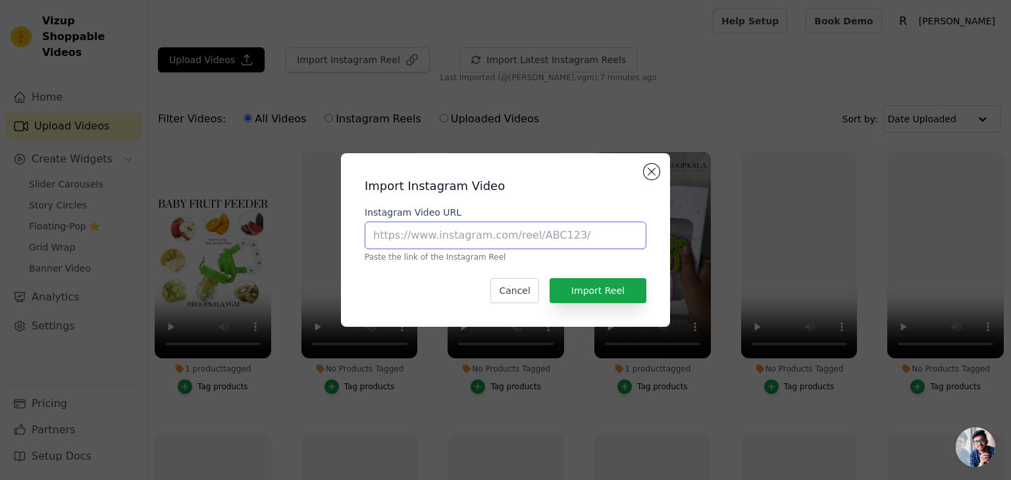
paste input "https://www.instagram.com/reel/C4aX6W1LQSr/?igsh=OXZreTJkeDAwdWVi"
type input "https://www.instagram.com/reel/C4aX6W1LQSr/?igsh=OXZreTJkeDAwdWVi"
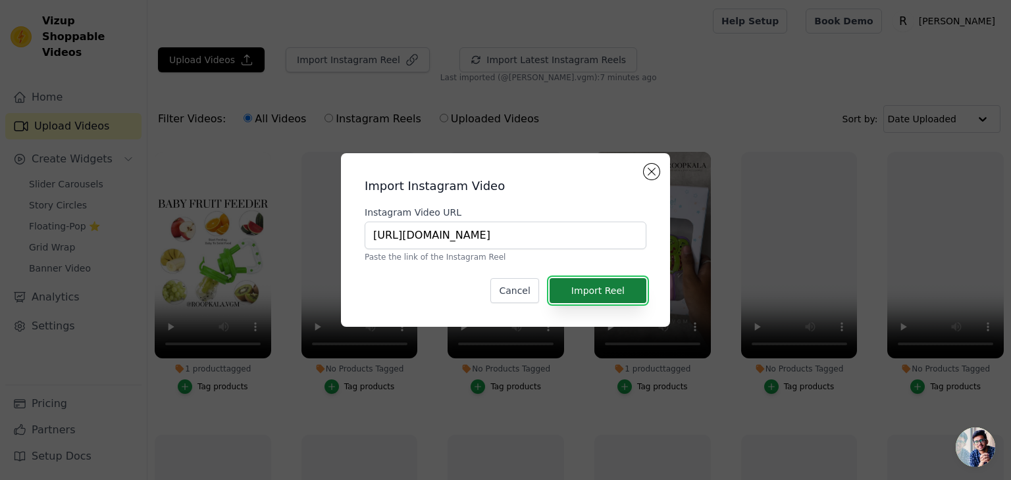
click at [629, 298] on button "Import Reel" at bounding box center [597, 290] width 97 height 25
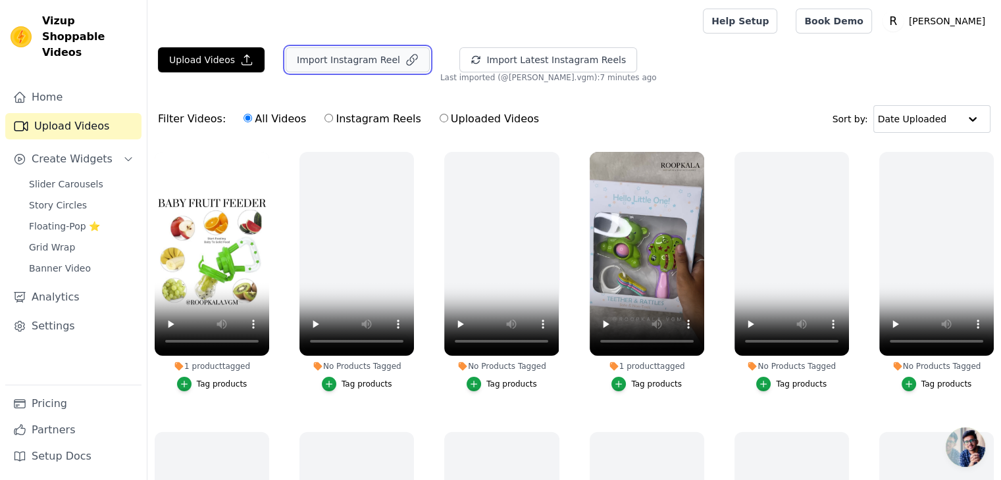
click at [376, 53] on button "Import Instagram Reel" at bounding box center [358, 59] width 144 height 25
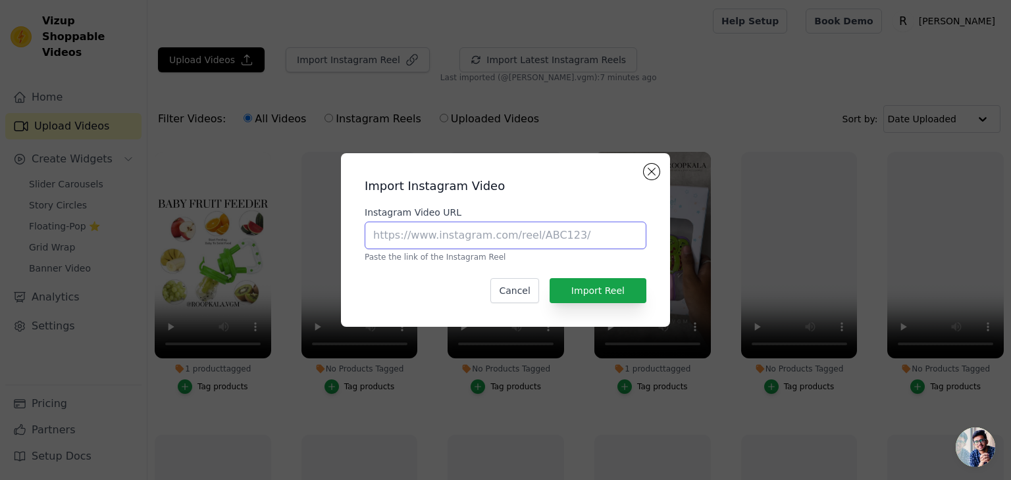
click at [447, 235] on input "Instagram Video URL" at bounding box center [506, 236] width 282 height 28
paste input "https://www.instagram.com/reel/C4aX6W1LQSr/?igsh=OXZreTJkeDAwdWVi"
type input "https://www.instagram.com/reel/C4aX6W1LQSr/?igsh=OXZreTJkeDAwdWVi"
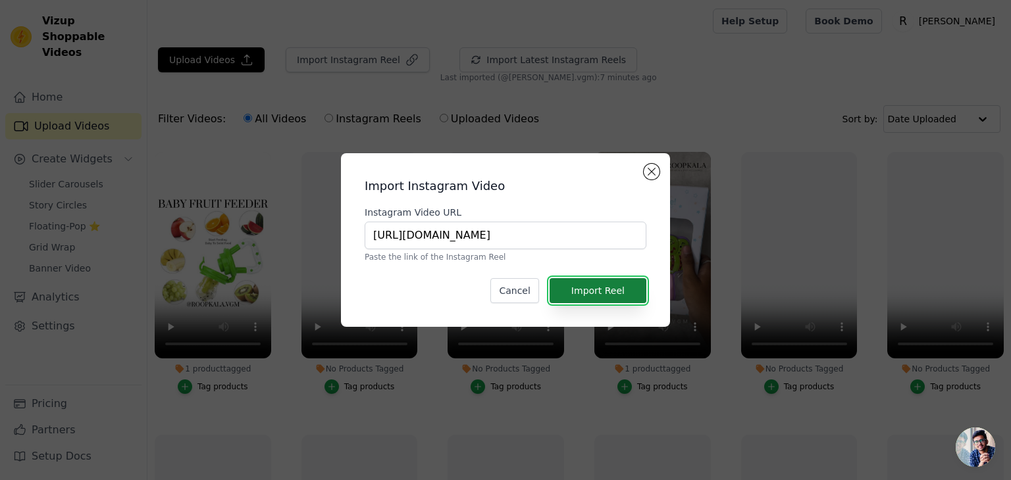
click at [598, 293] on button "Import Reel" at bounding box center [597, 290] width 97 height 25
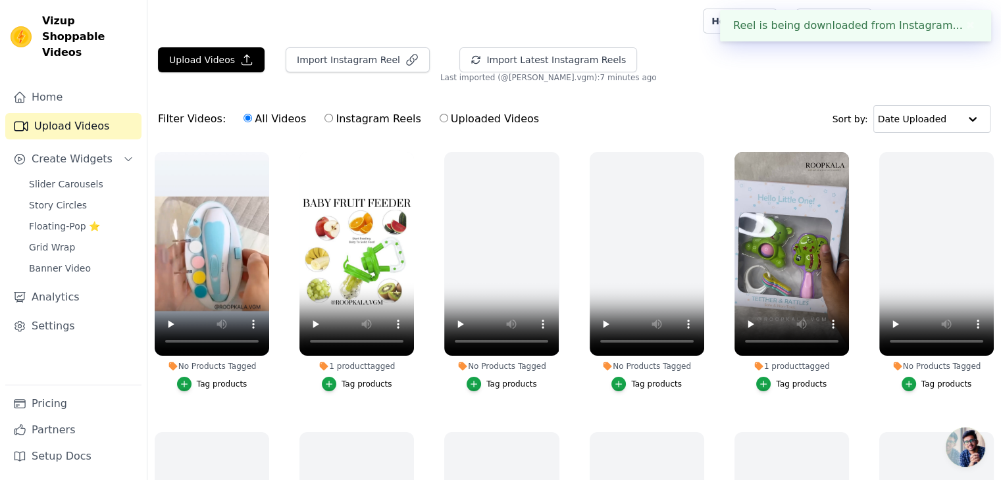
click at [236, 386] on div "Tag products" at bounding box center [222, 384] width 51 height 11
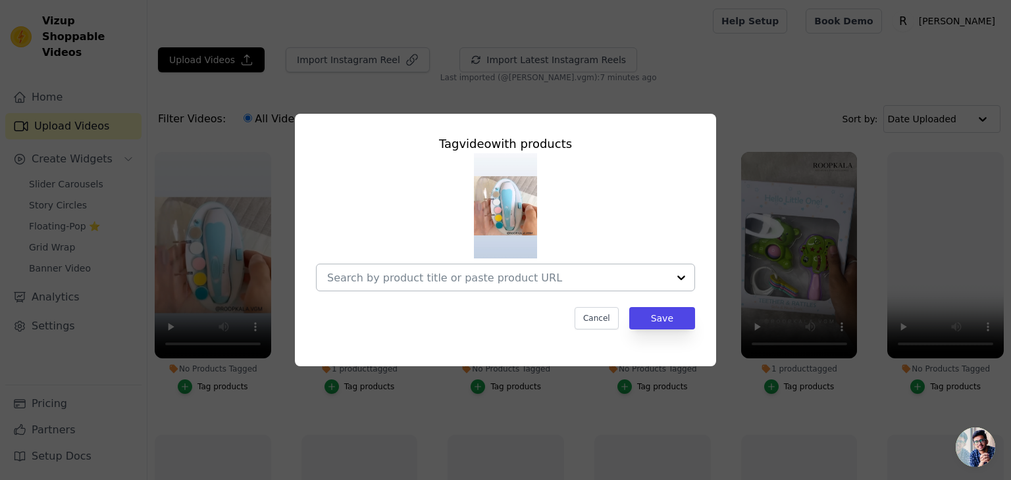
click at [447, 278] on input "No Products Tagged Tag video with products Cancel Save Tag products" at bounding box center [497, 278] width 341 height 13
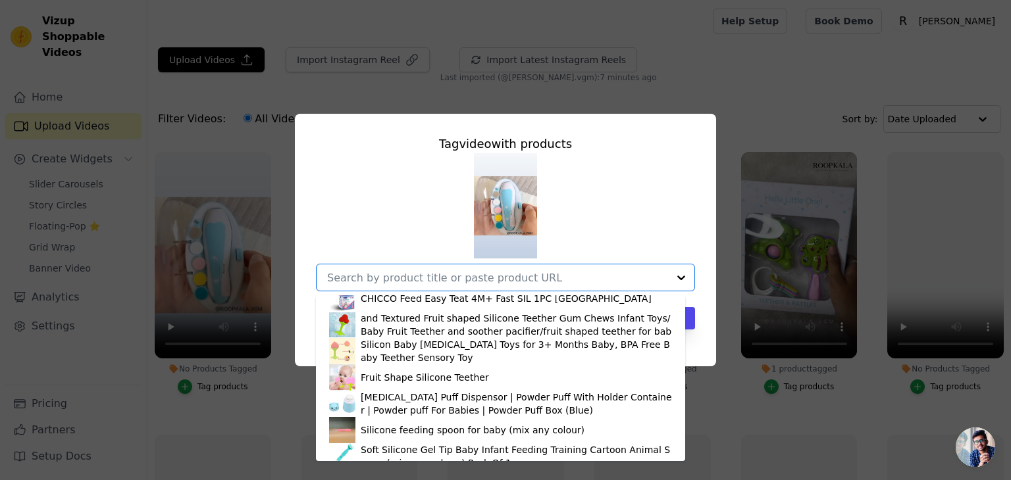
scroll to position [861, 0]
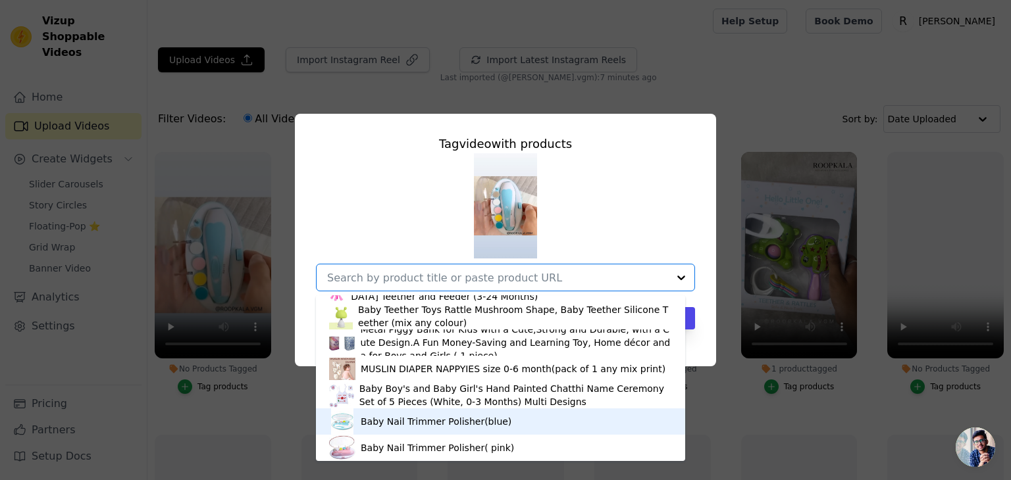
click at [432, 430] on div "Baby Nail Trimmer Polisher(blue)" at bounding box center [500, 422] width 343 height 26
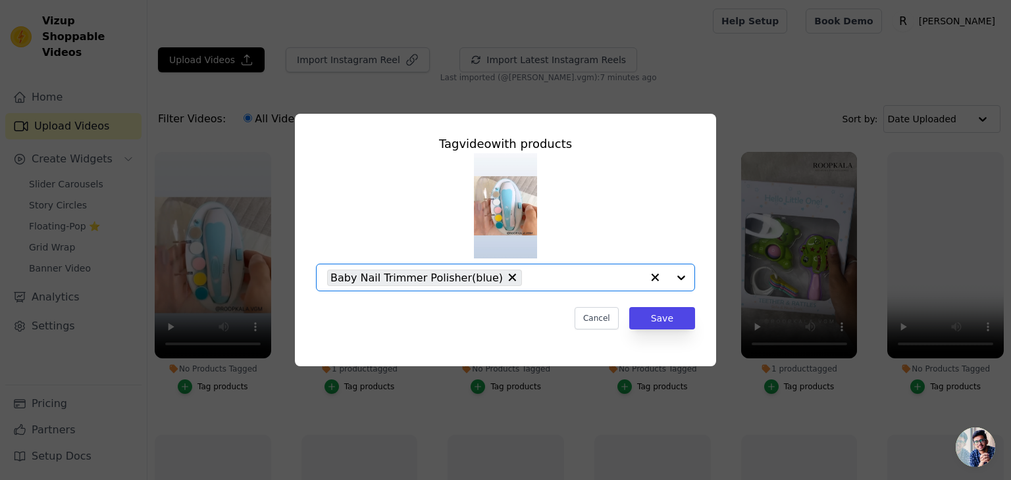
click at [557, 278] on input "No Products Tagged Tag video with products Option Baby Nail Trimmer Polisher(bl…" at bounding box center [584, 278] width 113 height 13
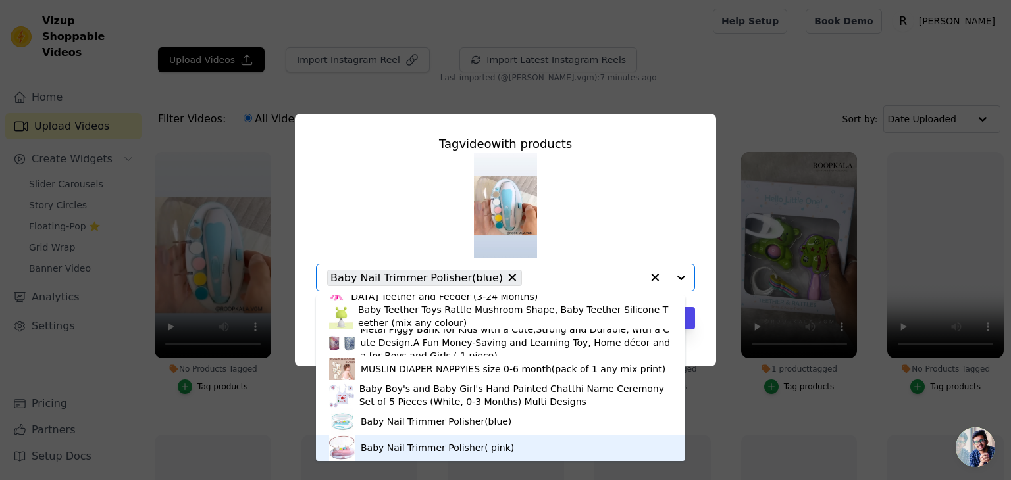
click at [463, 448] on div "Baby Nail Trimmer Polisher( pink)" at bounding box center [437, 448] width 153 height 13
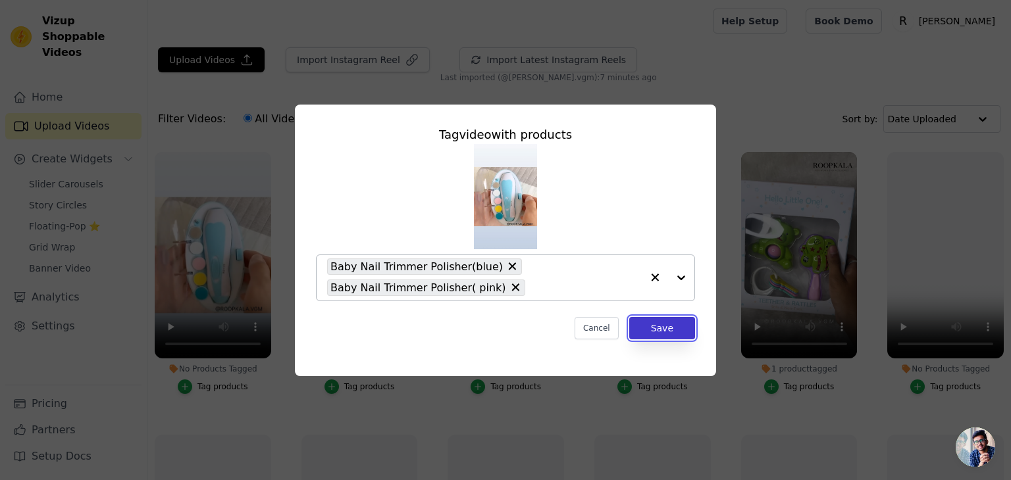
click at [665, 333] on button "Save" at bounding box center [662, 328] width 66 height 22
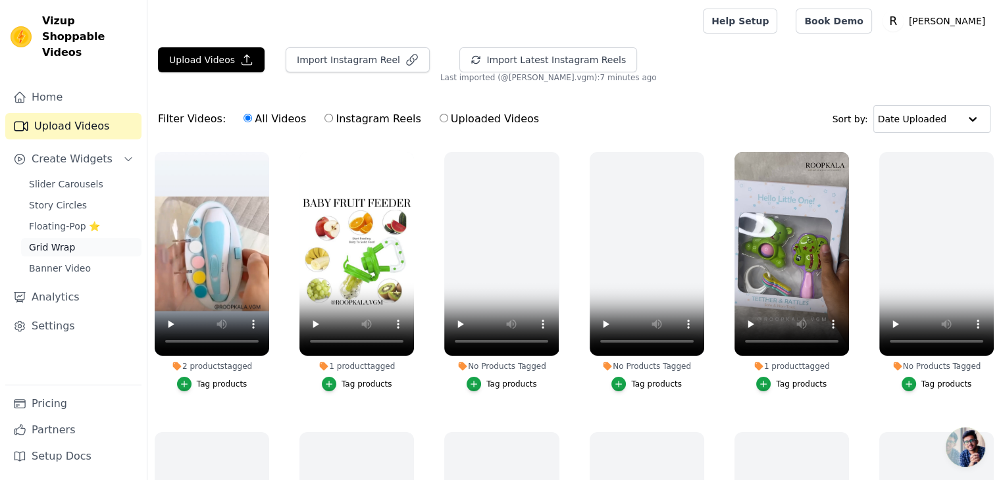
click at [53, 241] on span "Grid Wrap" at bounding box center [52, 247] width 46 height 13
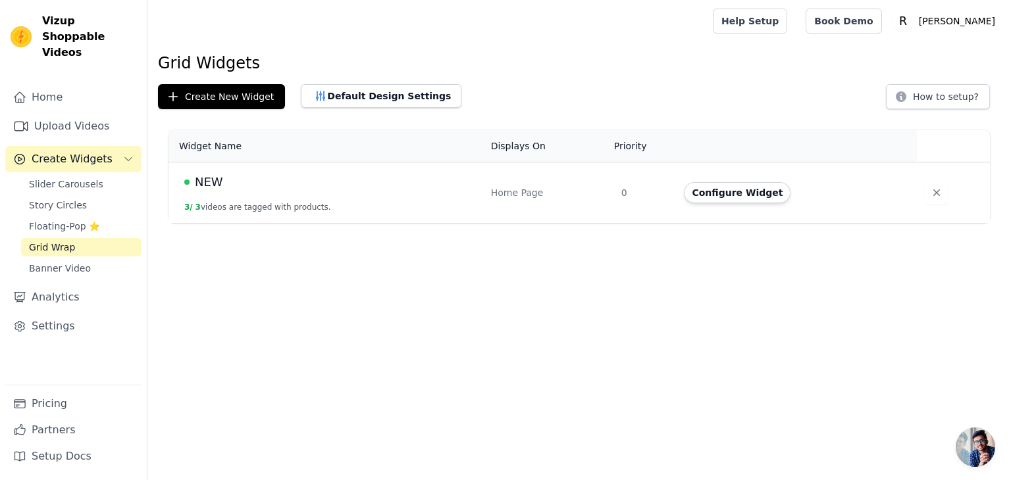
click at [379, 182] on div "NEW" at bounding box center [329, 182] width 291 height 18
click at [728, 195] on button "Configure Widget" at bounding box center [737, 192] width 107 height 21
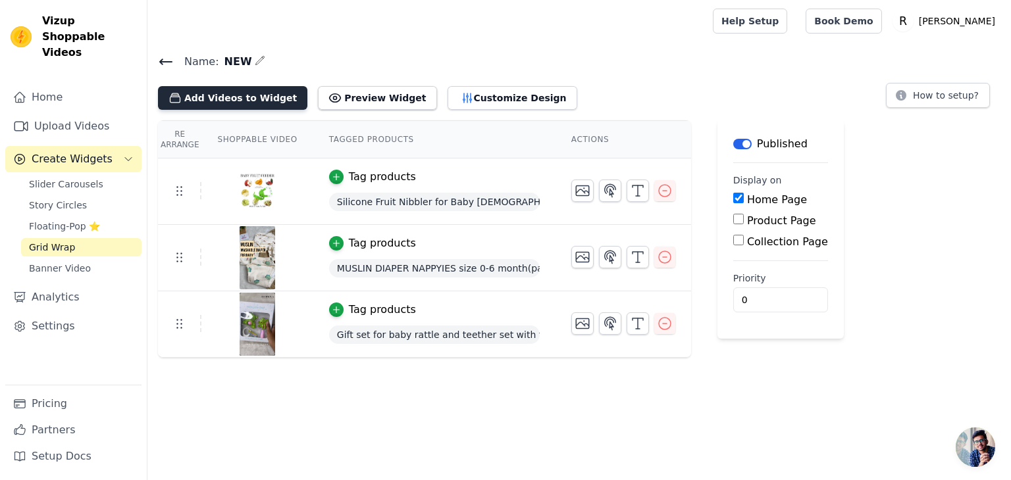
click at [224, 89] on button "Add Videos to Widget" at bounding box center [232, 98] width 149 height 24
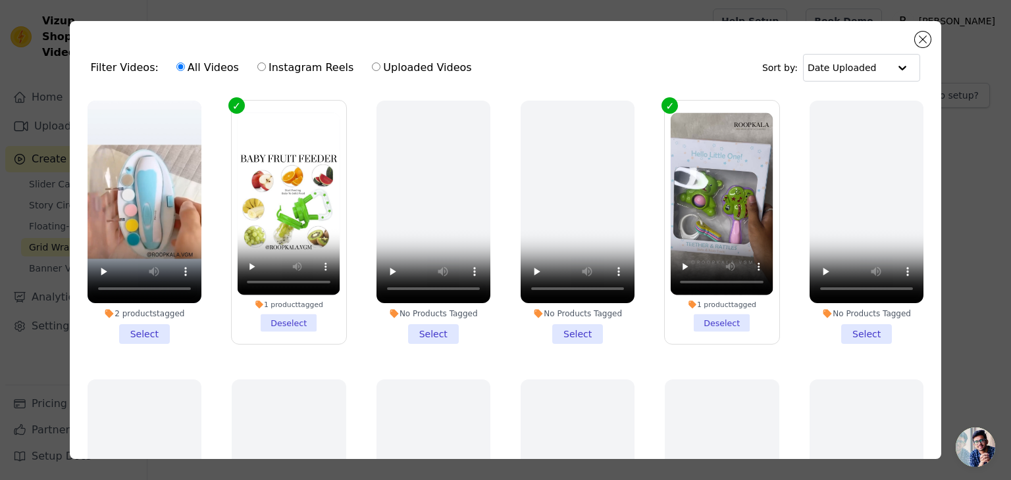
click at [140, 328] on li "2 products tagged Select" at bounding box center [145, 222] width 114 height 243
click at [0, 0] on input "2 products tagged Select" at bounding box center [0, 0] width 0 height 0
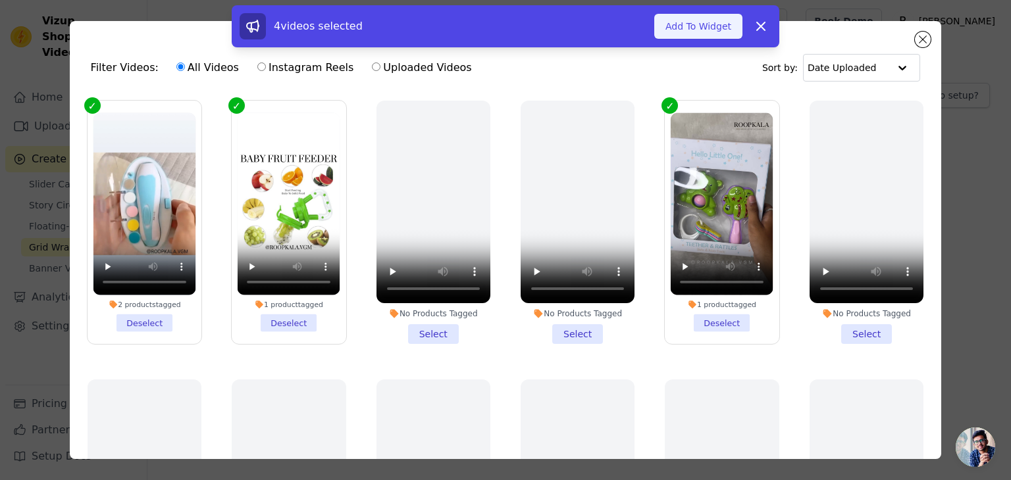
click at [687, 28] on button "Add To Widget" at bounding box center [698, 26] width 88 height 25
